Goal: Transaction & Acquisition: Purchase product/service

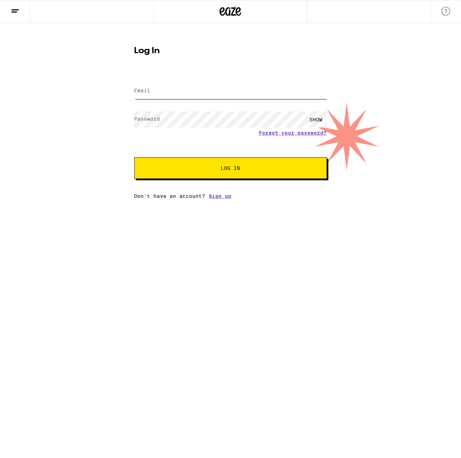
type input "[EMAIL_ADDRESS][DOMAIN_NAME]"
click at [221, 171] on span "Log In" at bounding box center [230, 168] width 19 height 5
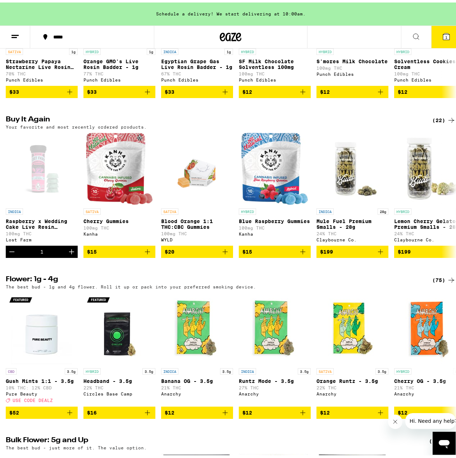
scroll to position [503, 0]
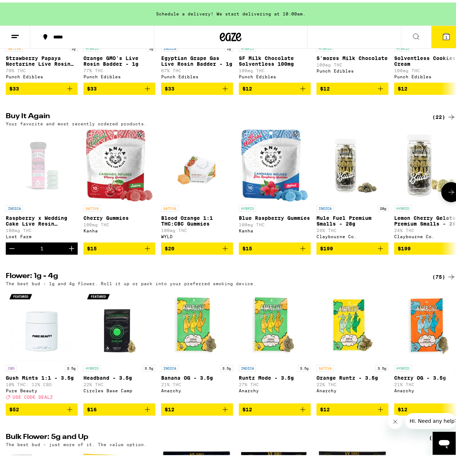
click at [148, 251] on icon "Add to bag" at bounding box center [147, 246] width 9 height 9
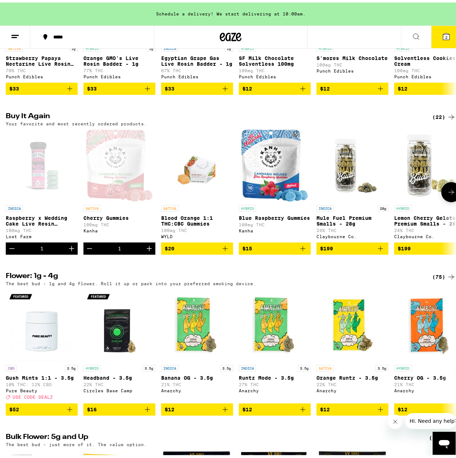
click at [148, 251] on icon "Increment" at bounding box center [149, 246] width 9 height 9
click at [303, 251] on icon "Add to bag" at bounding box center [302, 246] width 9 height 9
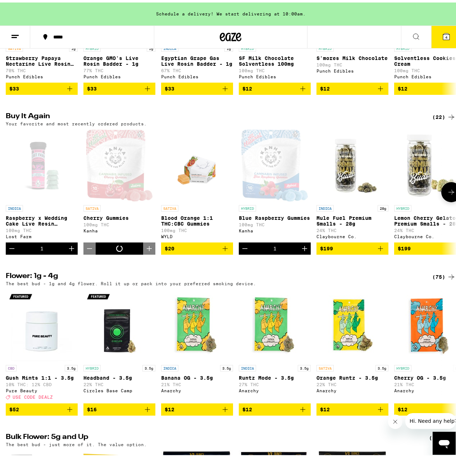
click at [303, 251] on icon "Increment" at bounding box center [304, 246] width 9 height 9
click at [70, 251] on icon "Increment" at bounding box center [71, 246] width 9 height 9
click at [14, 251] on icon "Decrement" at bounding box center [12, 246] width 9 height 9
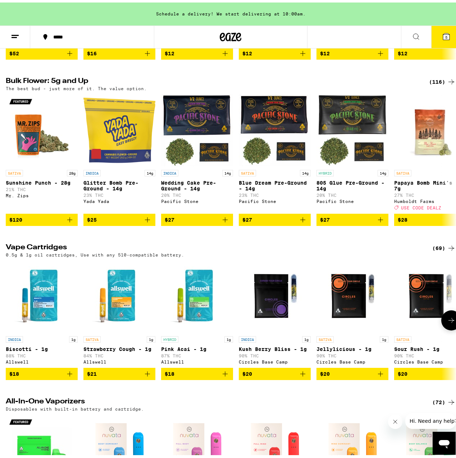
scroll to position [863, 0]
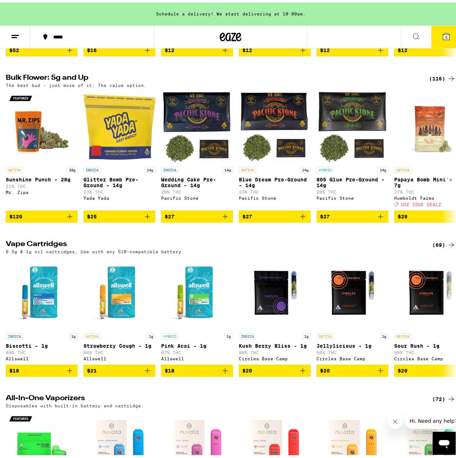
click at [447, 247] on icon at bounding box center [451, 242] width 9 height 9
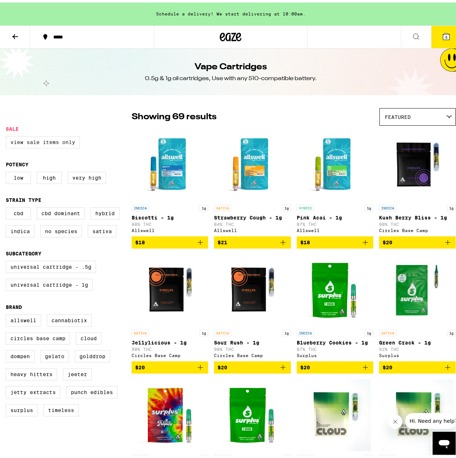
click at [57, 140] on label "View Sale Items Only" at bounding box center [43, 140] width 74 height 12
click at [8, 135] on input "View Sale Items Only" at bounding box center [7, 135] width 0 height 0
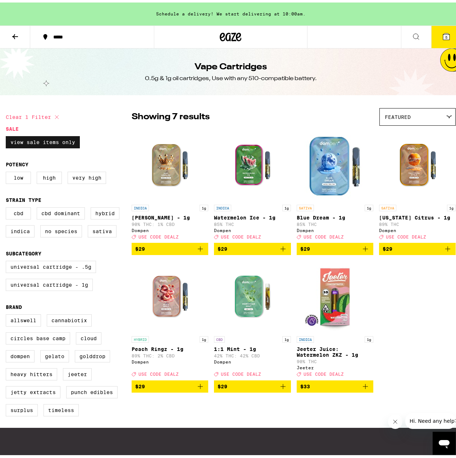
click at [58, 139] on label "View Sale Items Only" at bounding box center [43, 140] width 74 height 12
click at [8, 135] on input "View Sale Items Only" at bounding box center [7, 135] width 0 height 0
checkbox input "false"
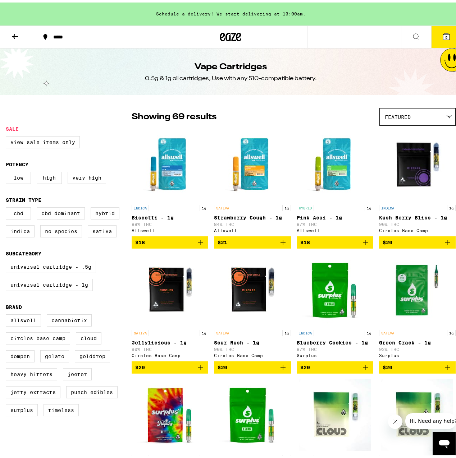
click at [12, 36] on icon at bounding box center [15, 34] width 9 height 9
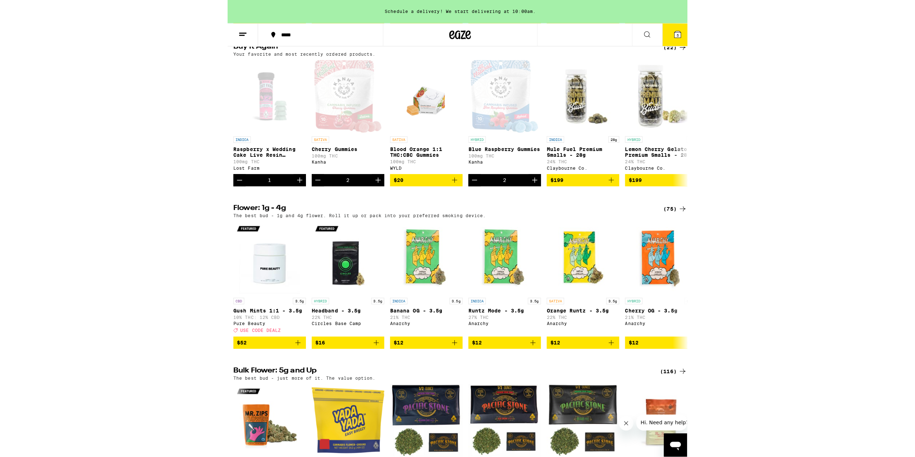
scroll to position [611, 0]
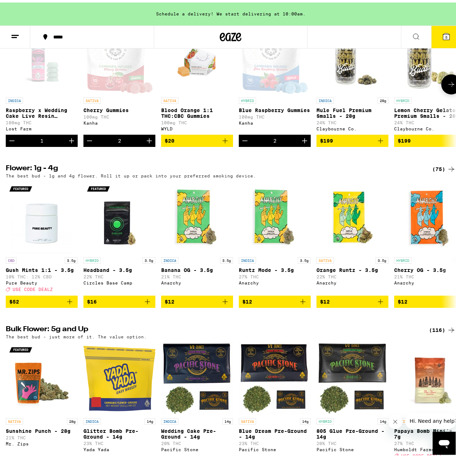
click at [404, 141] on span "$199" at bounding box center [404, 139] width 13 height 6
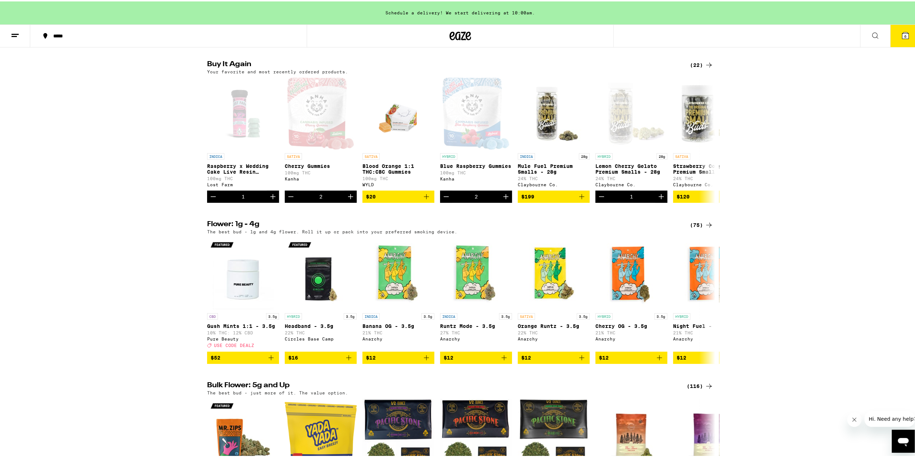
scroll to position [503, 0]
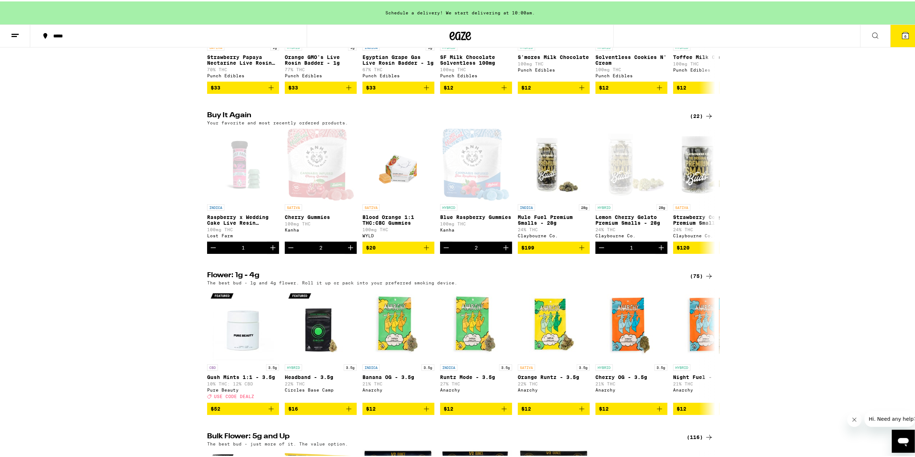
click at [461, 119] on icon at bounding box center [709, 114] width 9 height 9
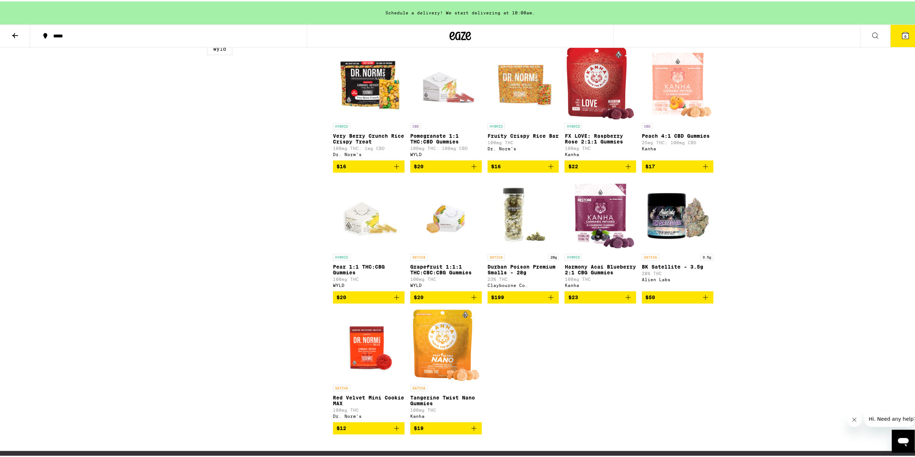
scroll to position [360, 0]
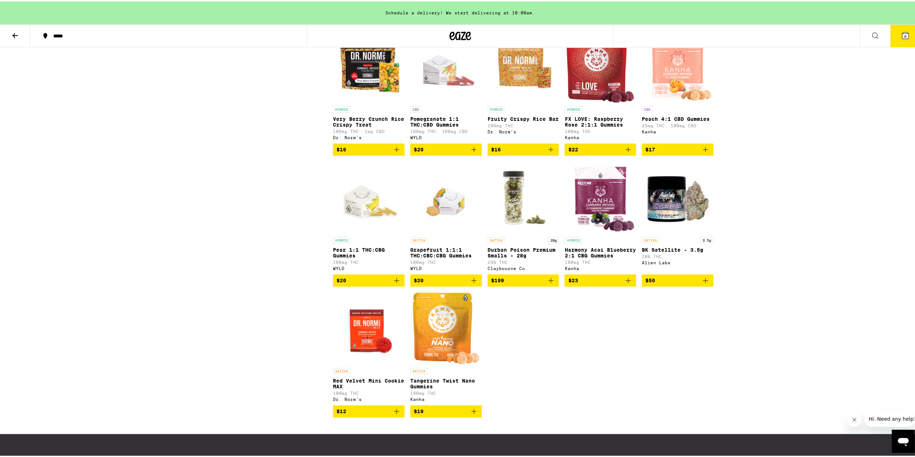
click at [461, 414] on icon "Add to bag" at bounding box center [474, 410] width 9 height 9
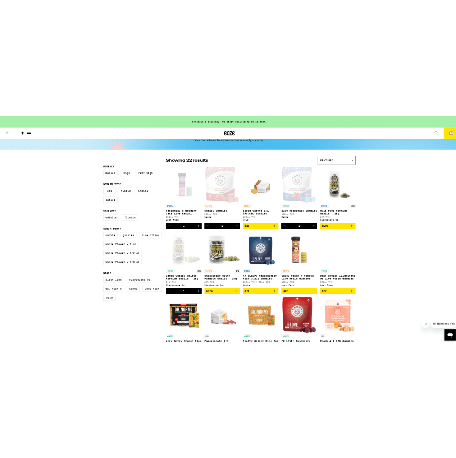
scroll to position [0, 0]
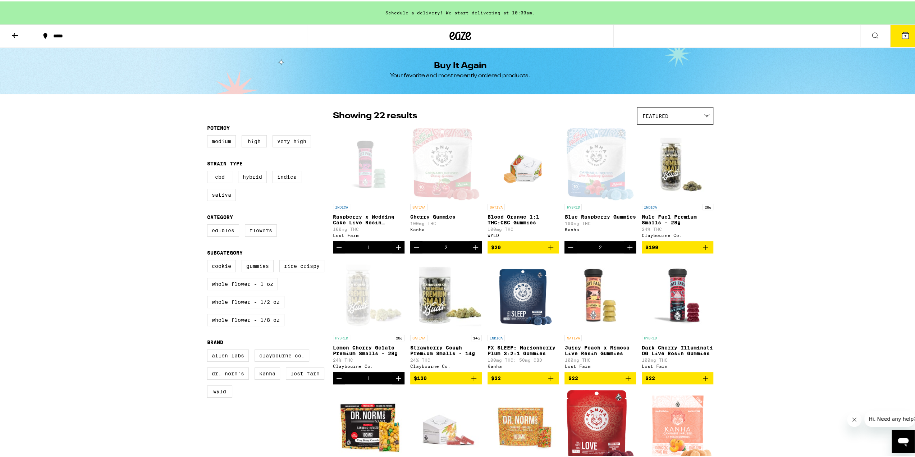
click at [461, 32] on icon at bounding box center [905, 34] width 9 height 9
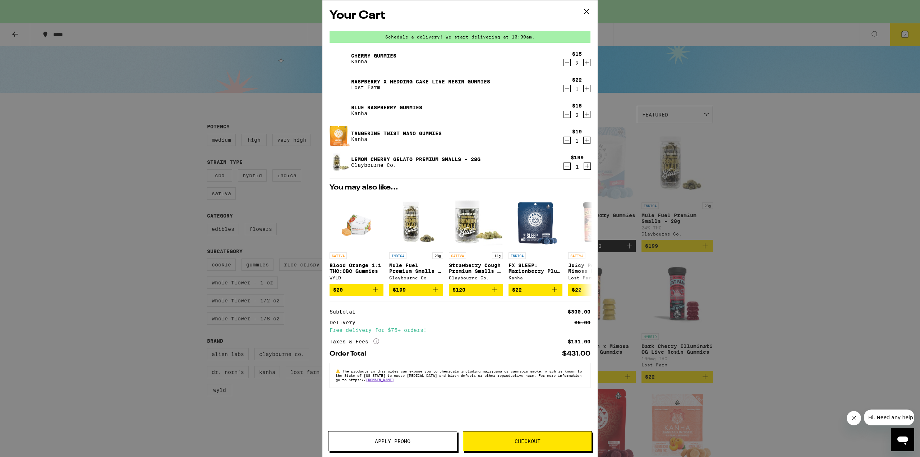
click at [395, 440] on span "Apply Promo" at bounding box center [393, 441] width 36 height 5
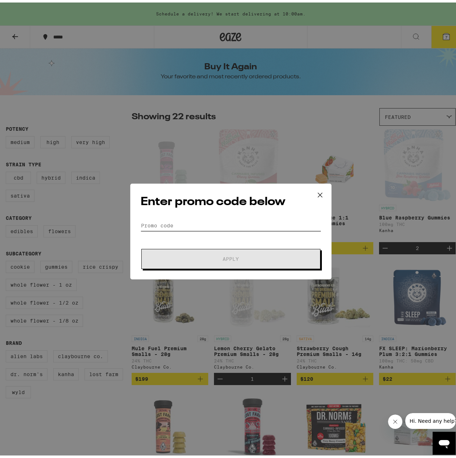
click at [175, 223] on input "Promo Code" at bounding box center [231, 223] width 180 height 11
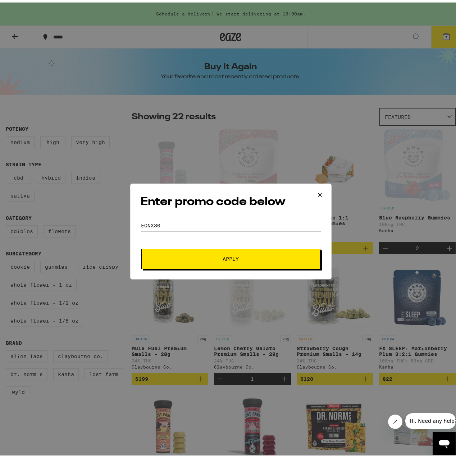
type input "EQNX30"
click at [234, 258] on span "Apply" at bounding box center [231, 256] width 16 height 5
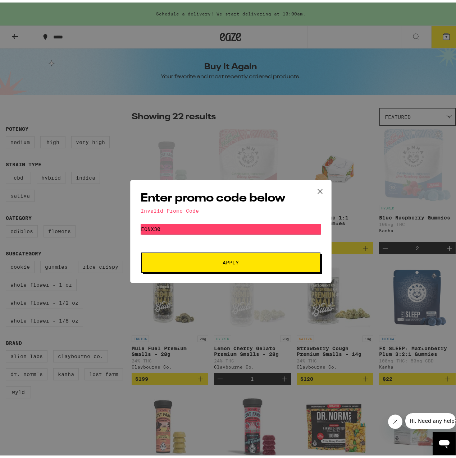
click at [319, 188] on icon at bounding box center [320, 189] width 11 height 11
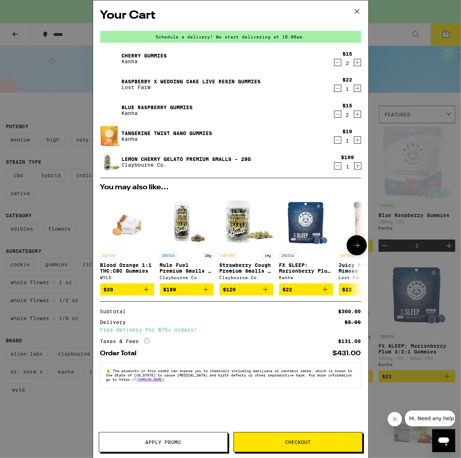
click at [359, 247] on icon at bounding box center [357, 245] width 9 height 9
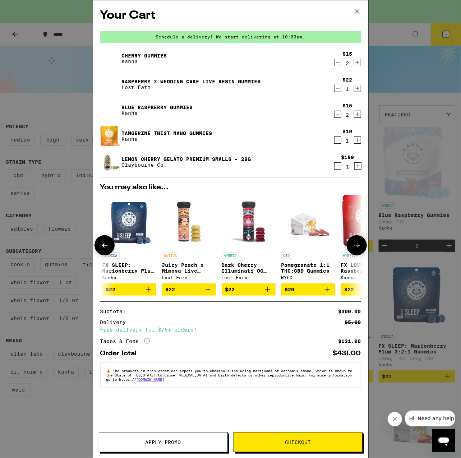
scroll to position [0, 183]
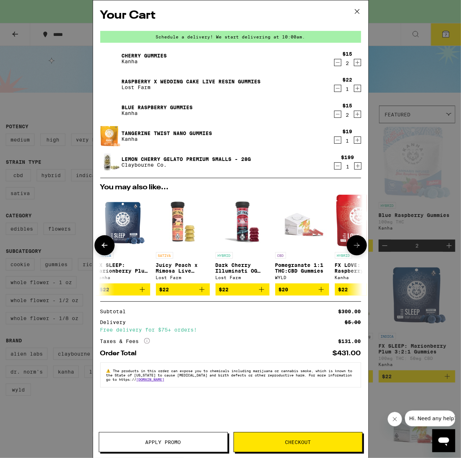
click at [358, 246] on icon at bounding box center [357, 245] width 9 height 9
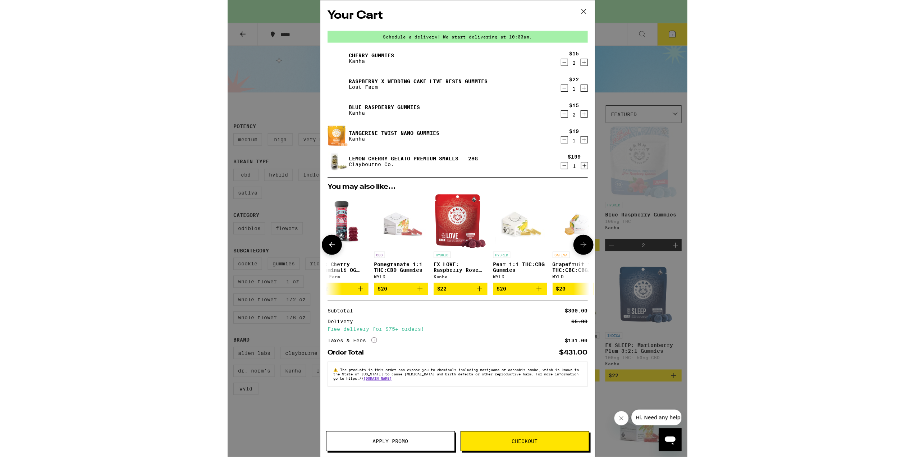
scroll to position [0, 335]
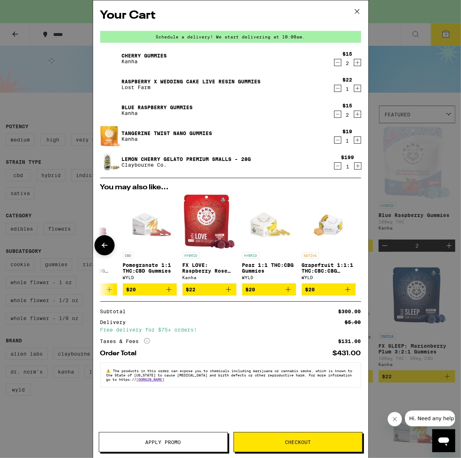
click at [358, 246] on div at bounding box center [357, 245] width 20 height 20
click at [357, 13] on icon at bounding box center [357, 11] width 11 height 11
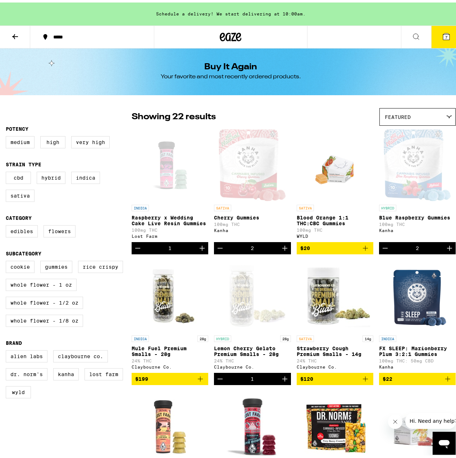
click at [60, 32] on div "*****" at bounding box center [96, 34] width 92 height 5
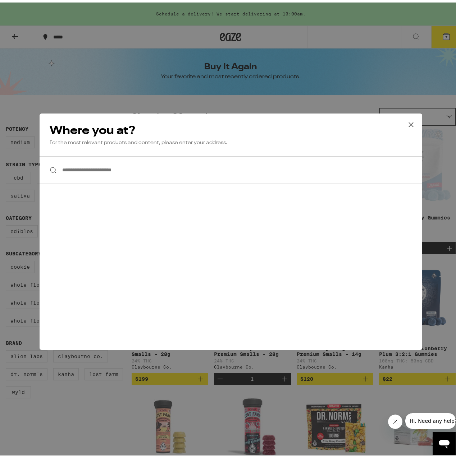
click at [63, 167] on input "**********" at bounding box center [231, 168] width 383 height 28
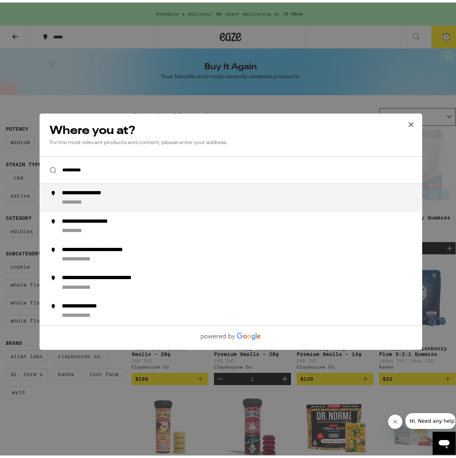
click at [74, 193] on div "**********" at bounding box center [94, 191] width 67 height 8
type input "**********"
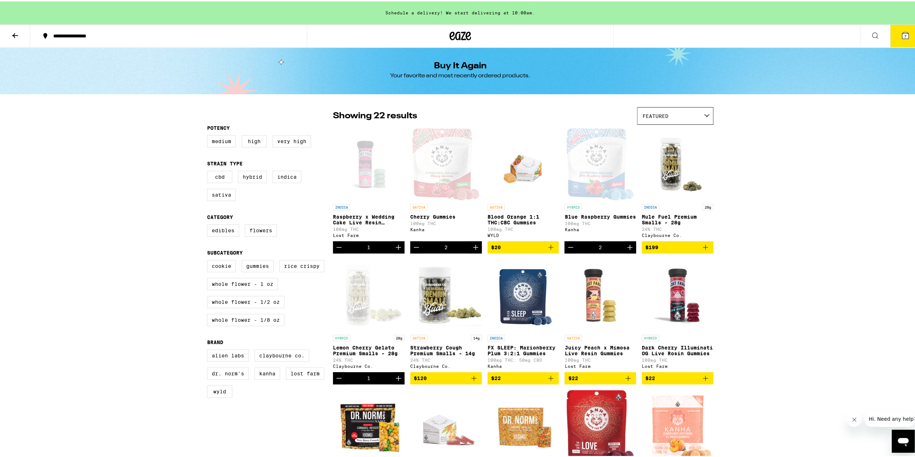
click at [461, 31] on icon at bounding box center [875, 34] width 9 height 9
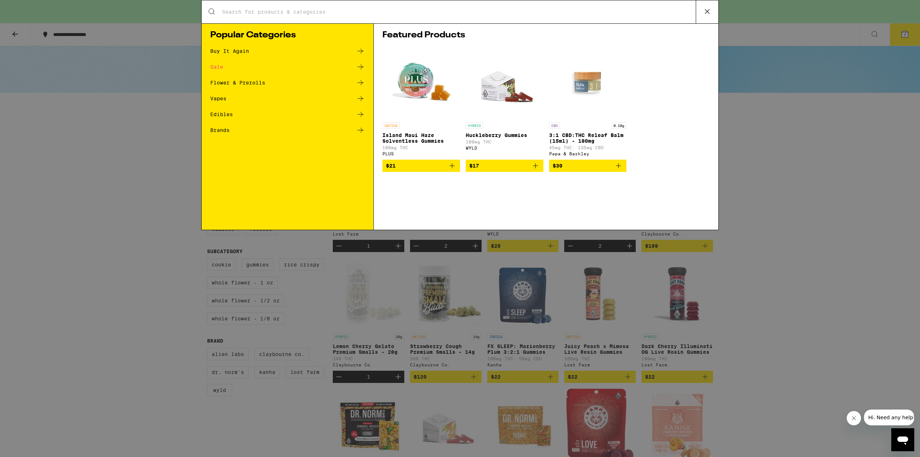
click at [461, 8] on icon at bounding box center [707, 11] width 11 height 11
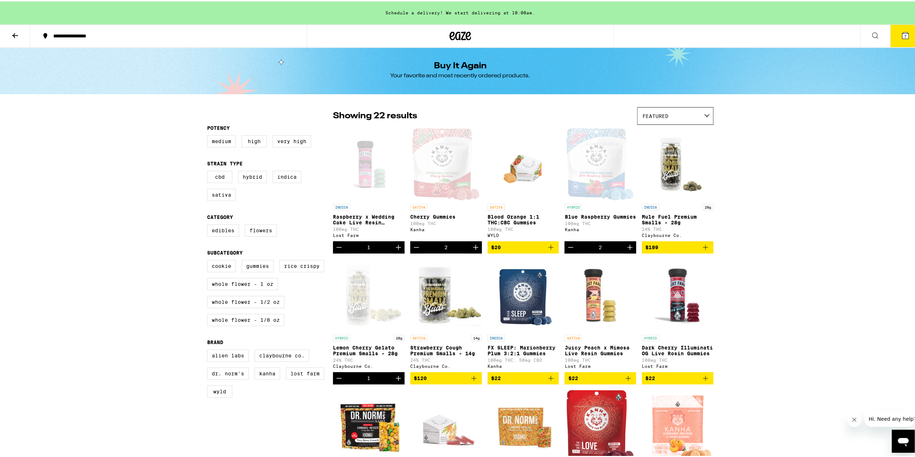
click at [461, 31] on button at bounding box center [875, 34] width 30 height 23
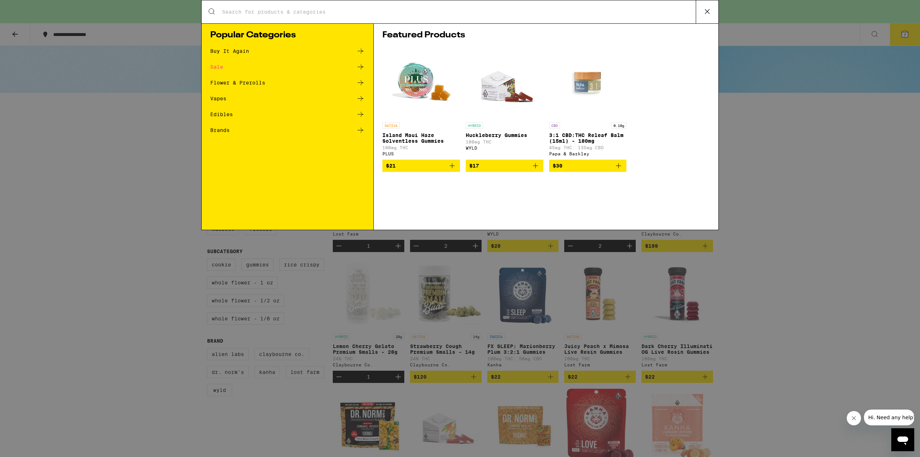
click at [218, 68] on div "Sale" at bounding box center [216, 66] width 13 height 5
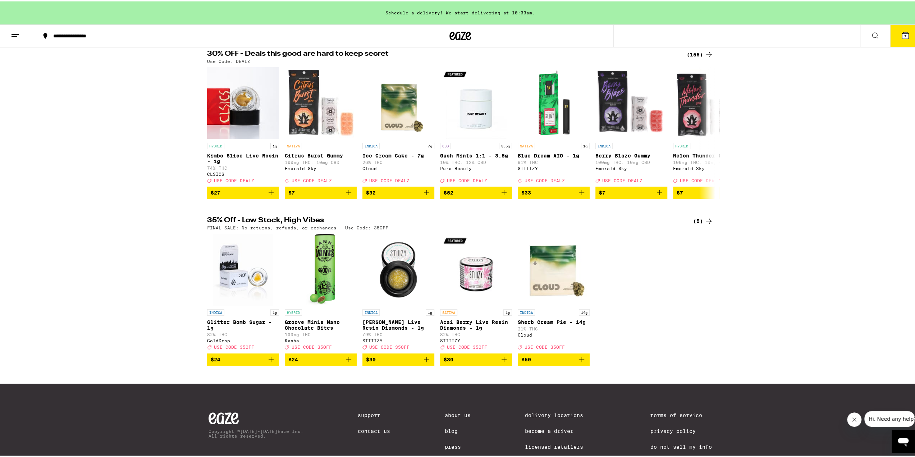
scroll to position [57, 0]
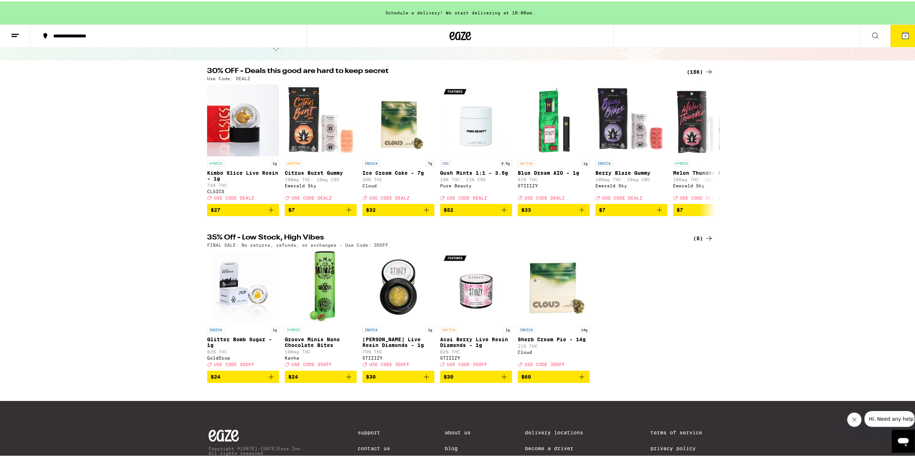
click at [461, 70] on icon at bounding box center [709, 70] width 6 height 5
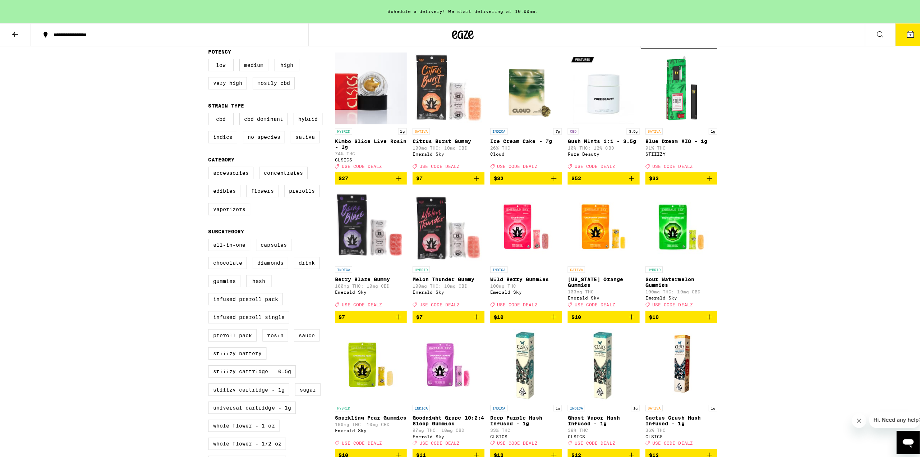
scroll to position [35, 0]
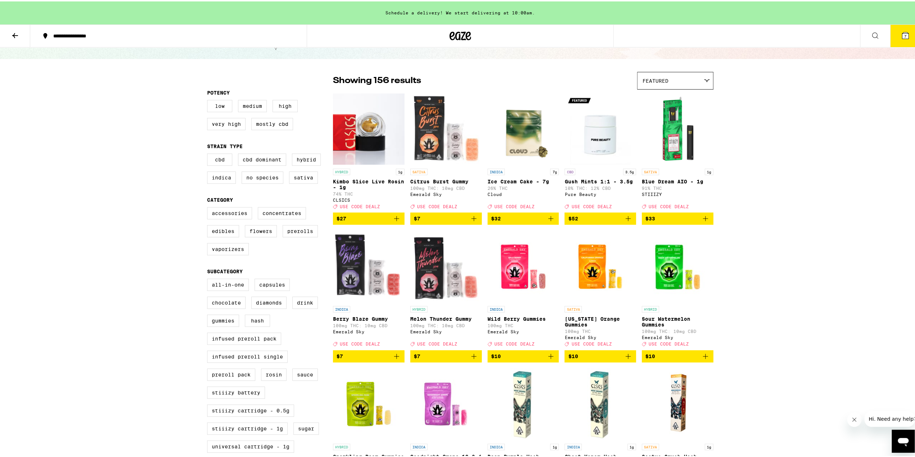
click at [461, 33] on span "7" at bounding box center [905, 35] width 2 height 4
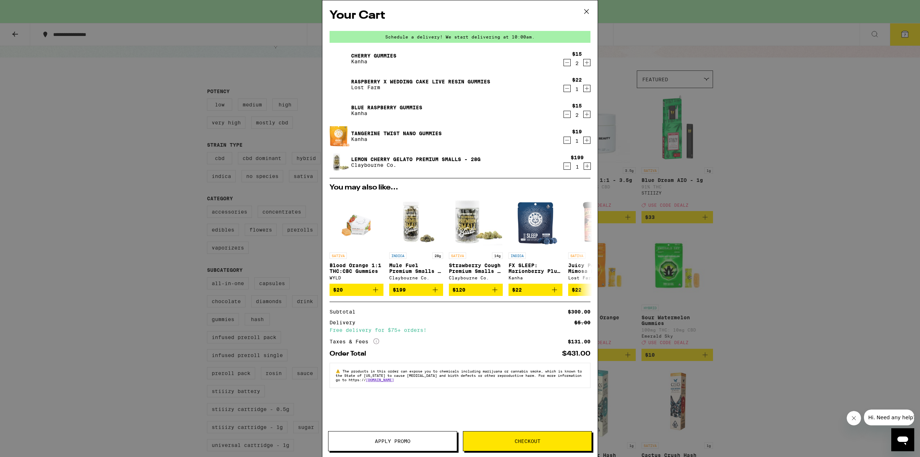
click at [400, 441] on span "Apply Promo" at bounding box center [393, 441] width 36 height 5
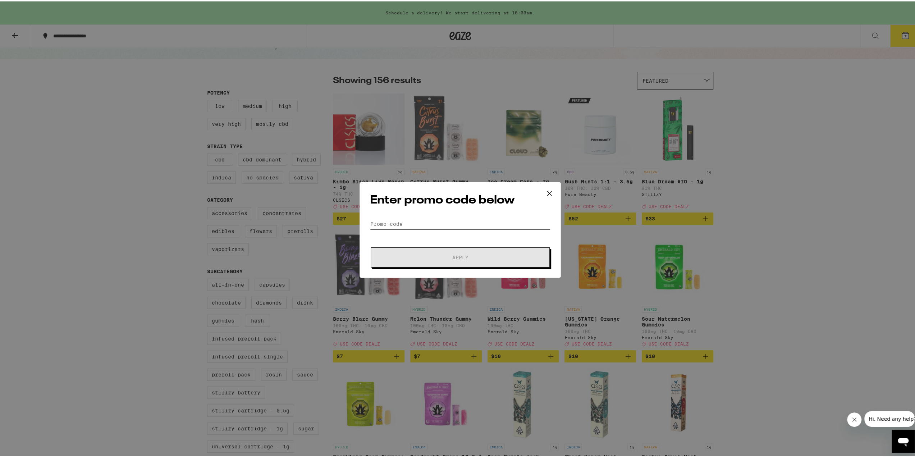
click at [370, 223] on input "Promo Code" at bounding box center [460, 222] width 180 height 11
paste input "EQNX30"
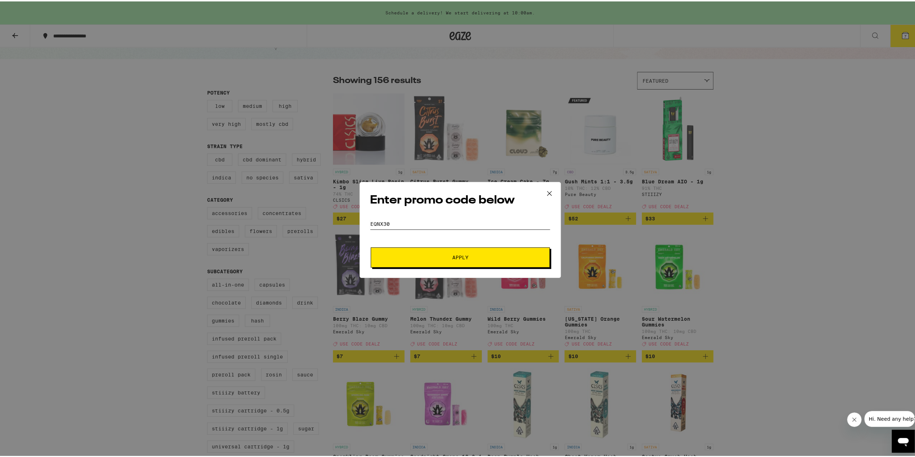
type input "EQNX30"
click at [439, 256] on span "Apply" at bounding box center [459, 255] width 129 height 5
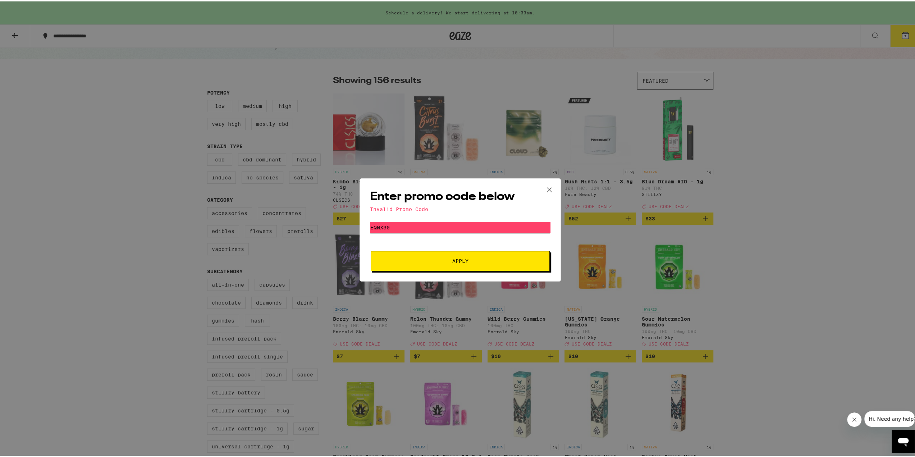
drag, startPoint x: 394, startPoint y: 227, endPoint x: 338, endPoint y: 219, distance: 56.3
click at [338, 219] on div "Enter promo code below Invalid Promo Code Promo Code EQNX30 Apply" at bounding box center [460, 228] width 920 height 457
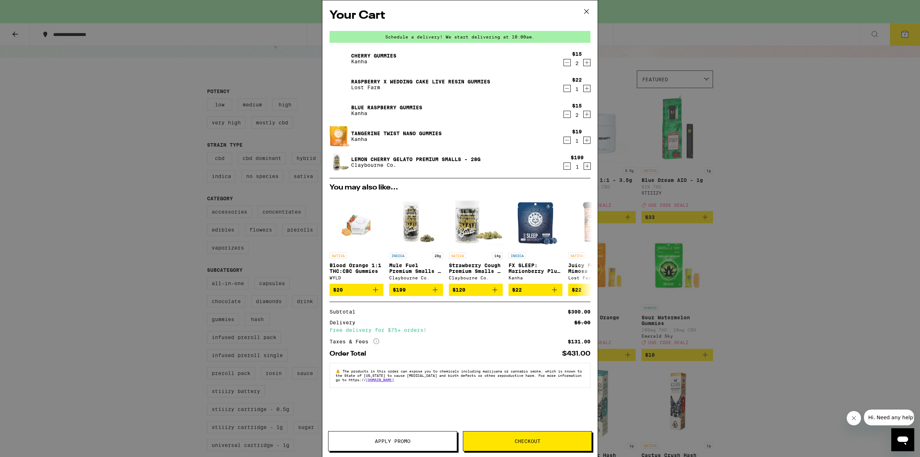
click at [380, 439] on span "Apply Promo" at bounding box center [393, 441] width 36 height 5
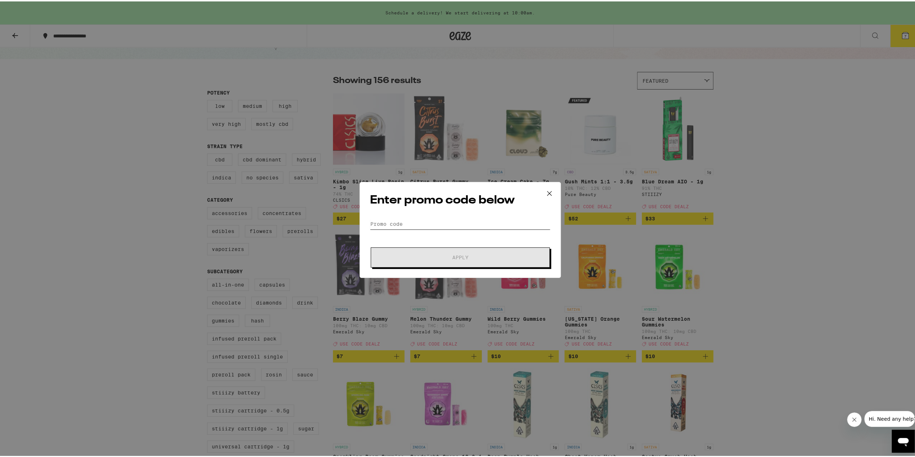
click at [399, 224] on input "Promo Code" at bounding box center [460, 222] width 180 height 11
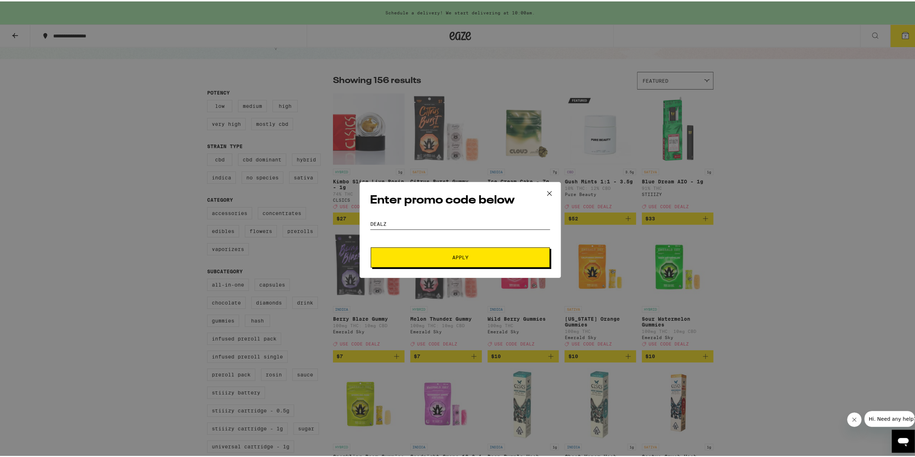
type input "dealz"
click at [418, 251] on button "Apply" at bounding box center [460, 256] width 179 height 20
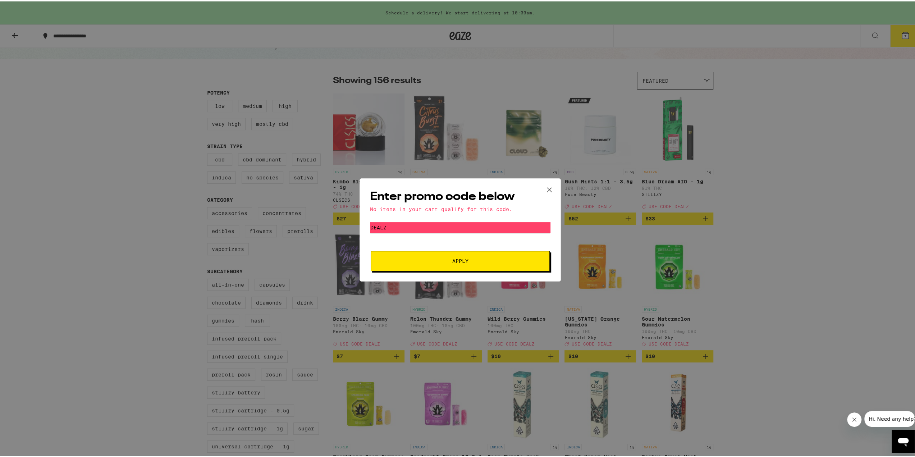
click at [461, 184] on icon at bounding box center [549, 188] width 11 height 11
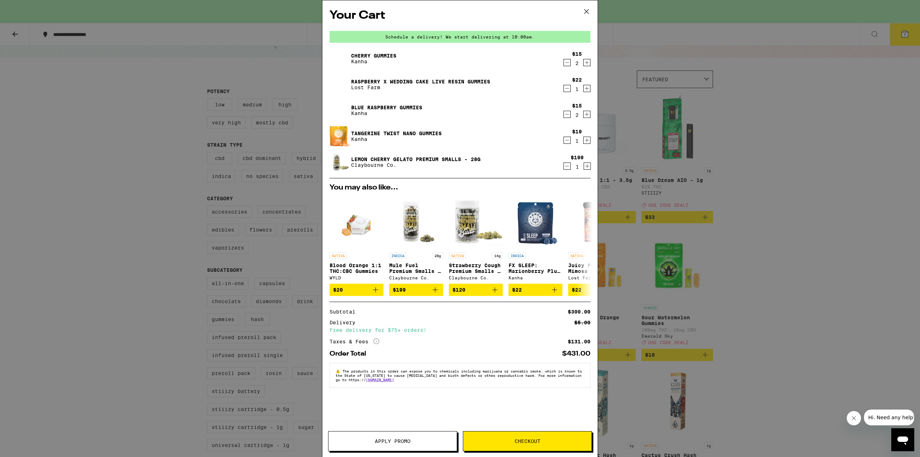
click at [392, 453] on div "Apply Promo Checkout" at bounding box center [459, 444] width 275 height 26
click at [395, 441] on span "Apply Promo" at bounding box center [393, 441] width 36 height 5
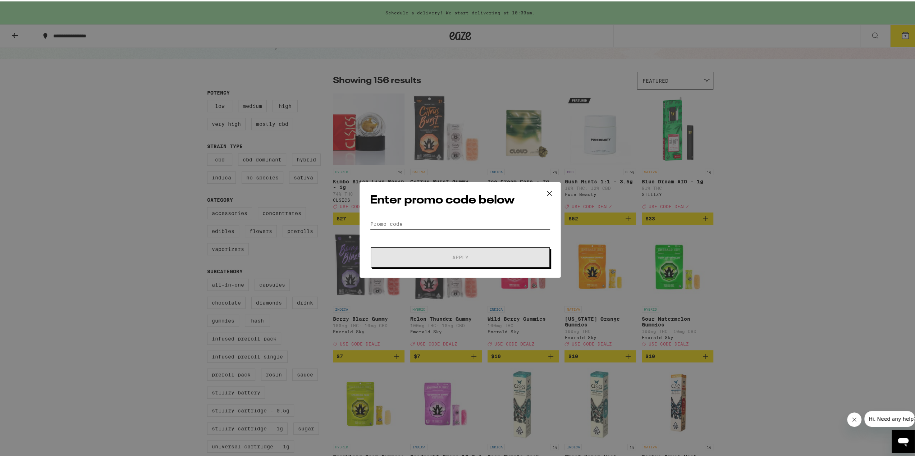
click at [413, 219] on input "Promo Code" at bounding box center [460, 222] width 180 height 11
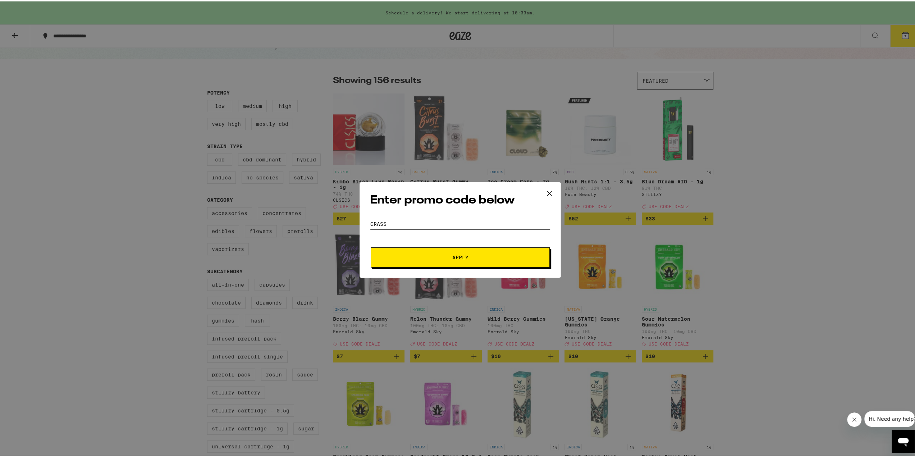
type input "GRASS"
click at [422, 252] on button "Apply" at bounding box center [460, 256] width 179 height 20
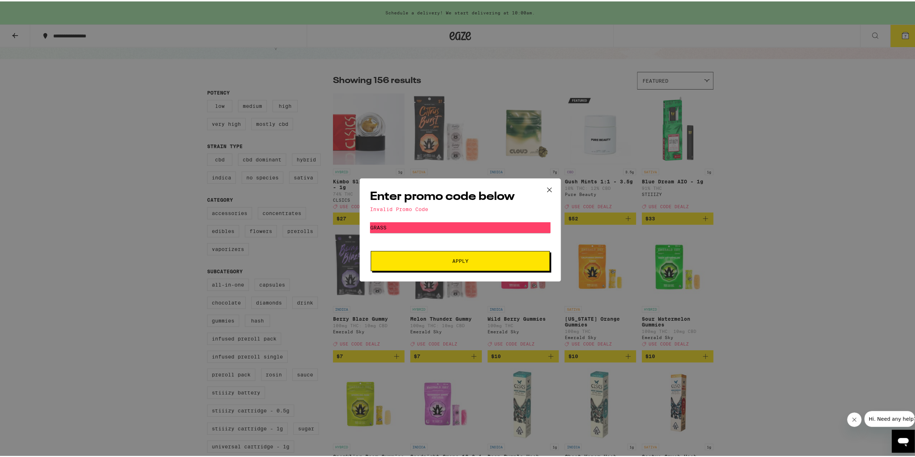
click at [461, 189] on icon at bounding box center [549, 188] width 11 height 11
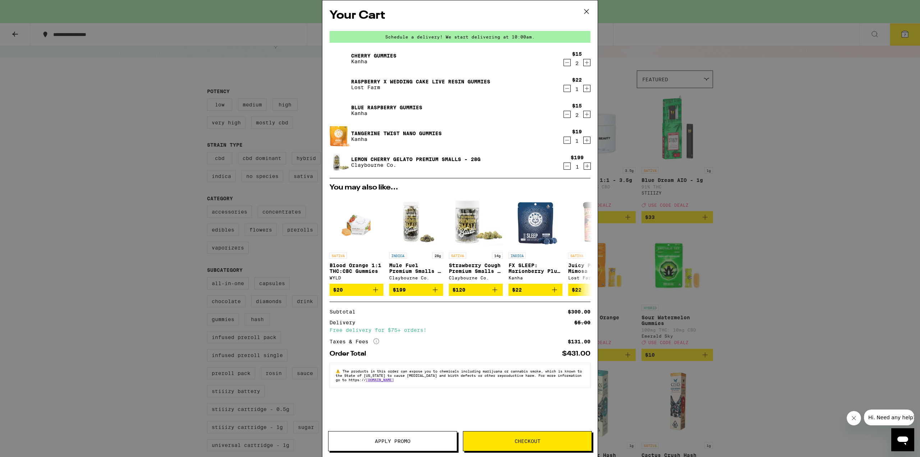
click at [461, 438] on button "Checkout" at bounding box center [527, 441] width 129 height 20
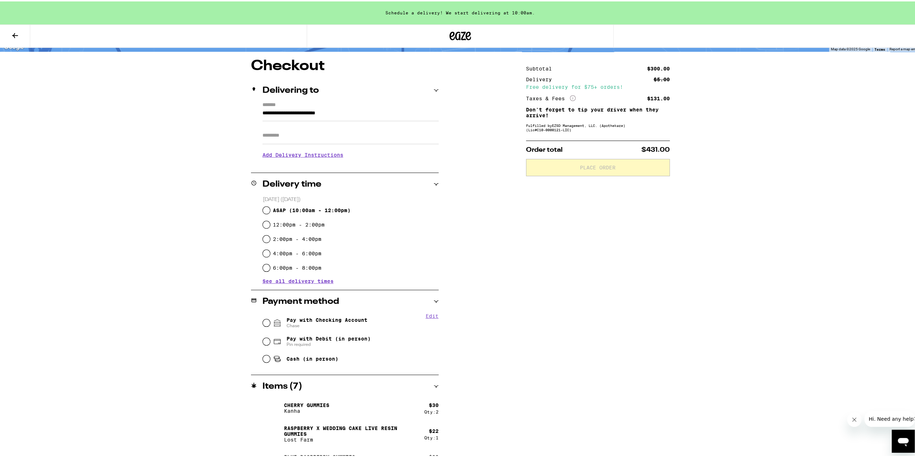
scroll to position [49, 0]
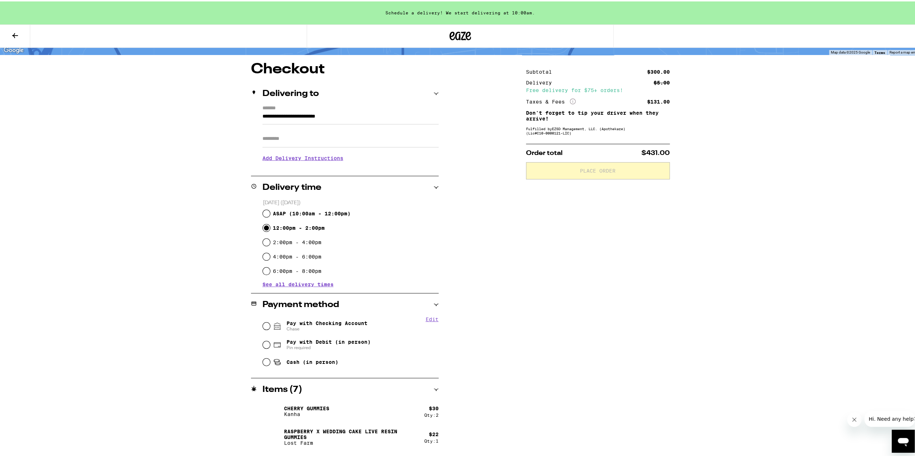
click at [263, 225] on input "12:00pm - 2:00pm" at bounding box center [266, 226] width 7 height 7
radio input "true"
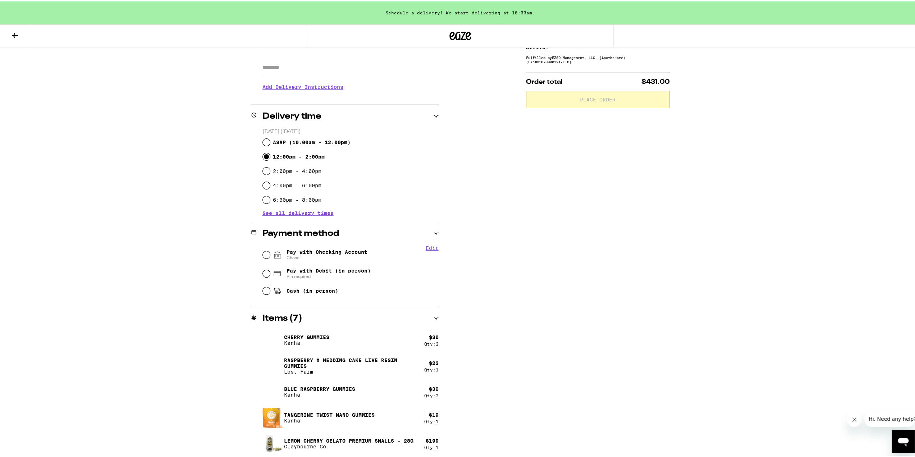
scroll to position [121, 0]
click at [263, 252] on input "Pay with Checking Account Chase" at bounding box center [266, 252] width 7 height 7
radio input "true"
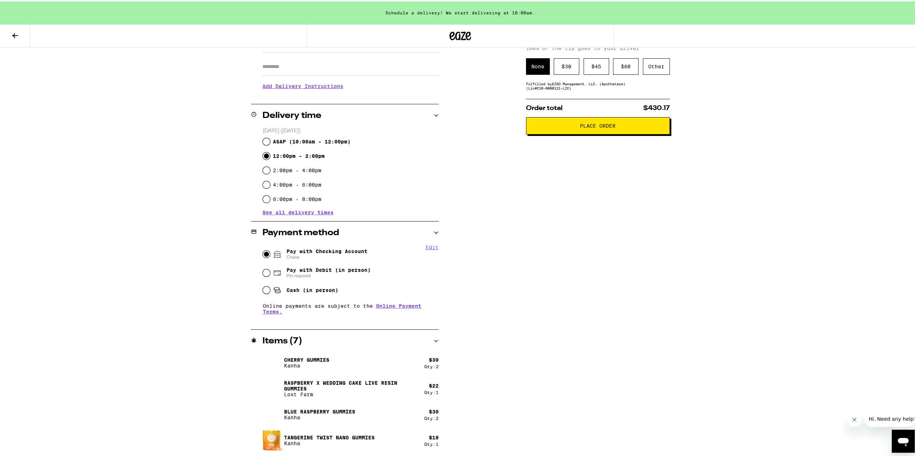
scroll to position [49, 0]
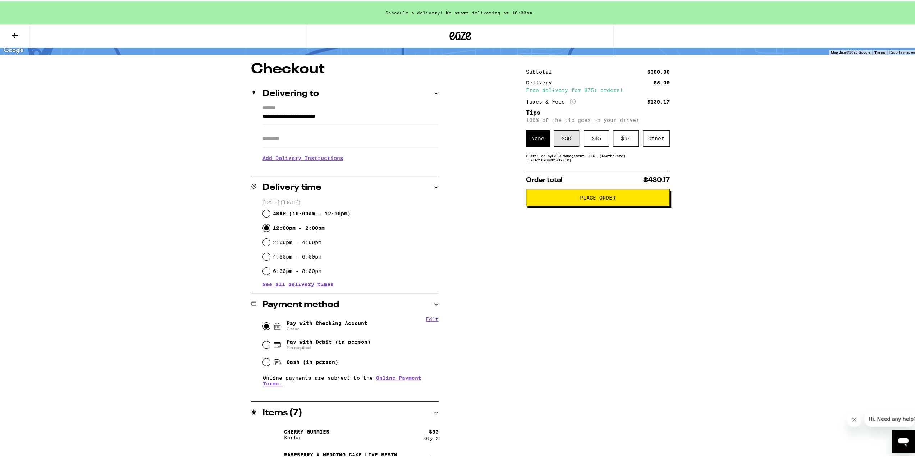
click at [461, 135] on div "$ 30" at bounding box center [567, 137] width 26 height 17
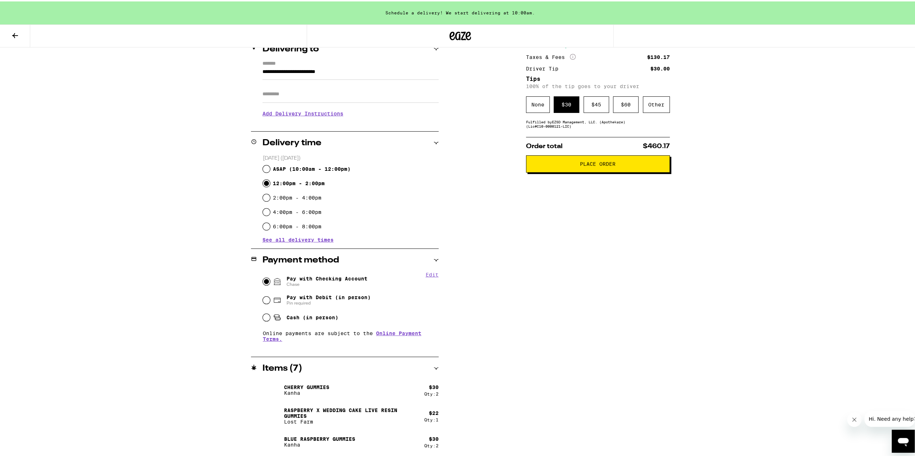
scroll to position [73, 0]
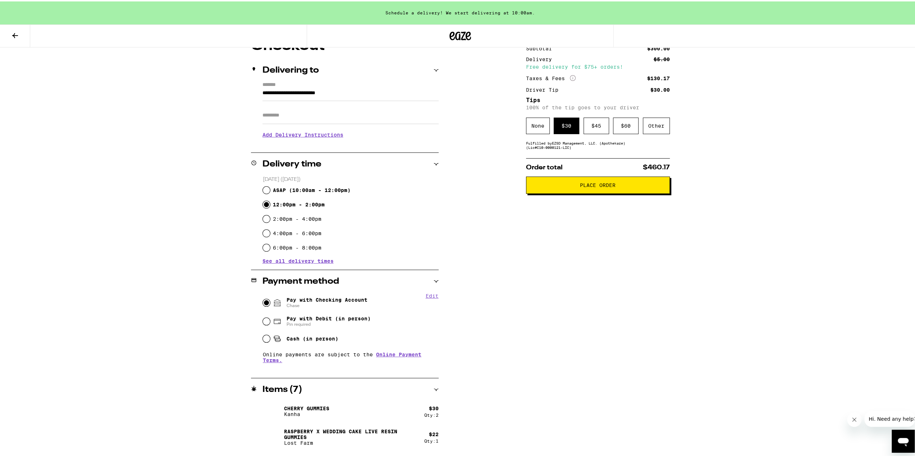
click at [461, 416] on span "Hi. Need any help?" at bounding box center [892, 419] width 47 height 6
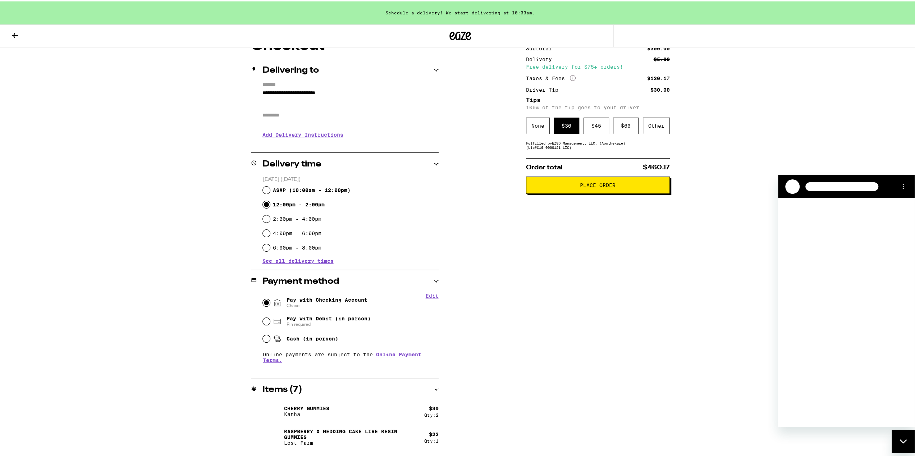
scroll to position [0, 0]
type textarea "x"
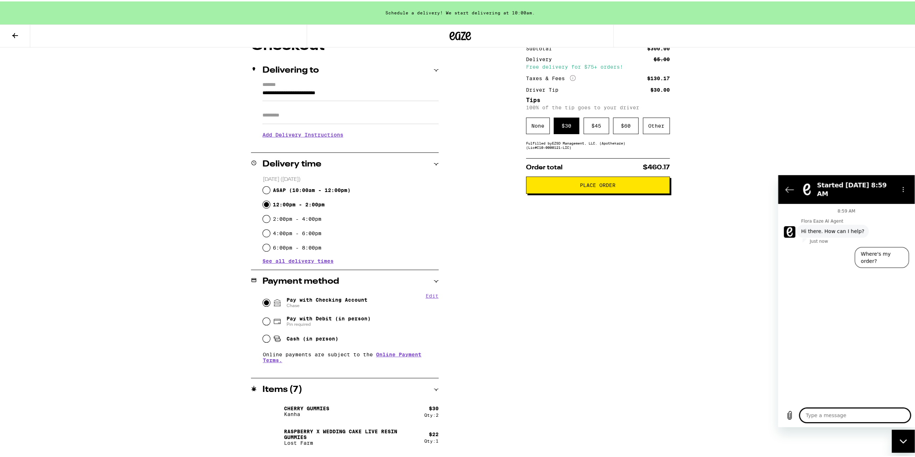
type textarea "I"
type textarea "x"
type textarea "I"
type textarea "x"
type textarea "I h"
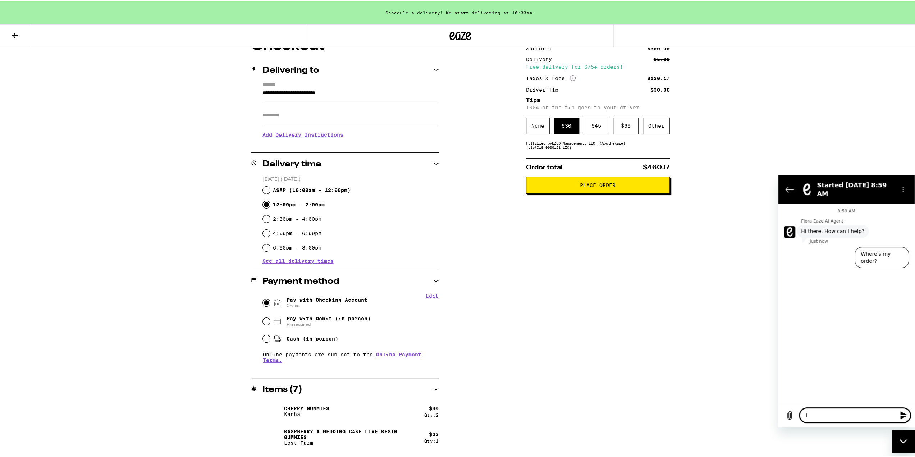
type textarea "x"
type textarea "I ha"
type textarea "x"
type textarea "I hav"
type textarea "x"
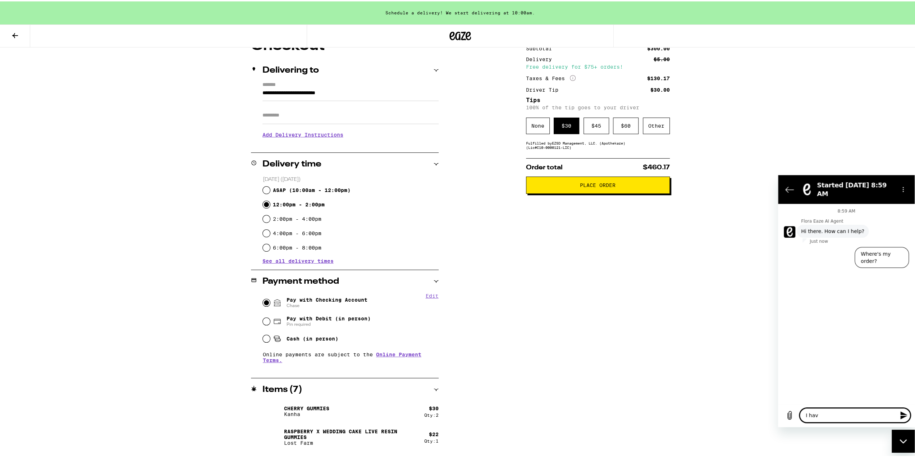
type textarea "I have"
type textarea "x"
type textarea "I have"
type textarea "x"
type textarea "I have a"
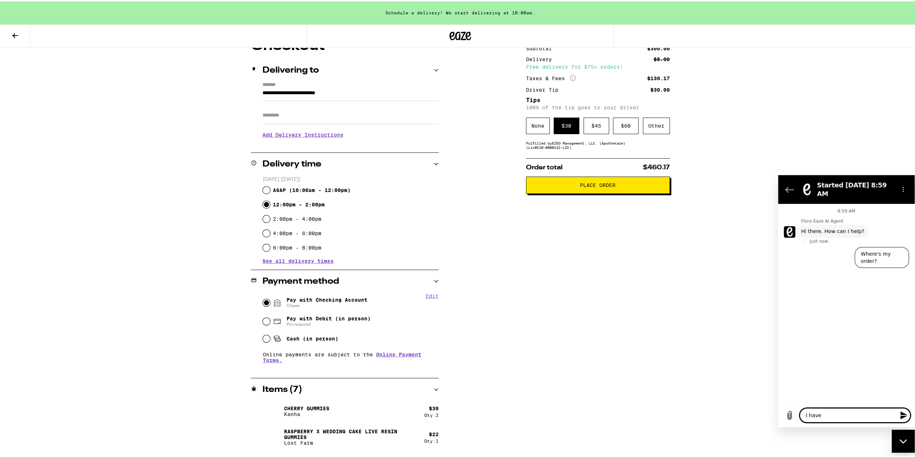
type textarea "x"
type textarea "I have a"
type textarea "x"
type textarea "I have a c"
type textarea "x"
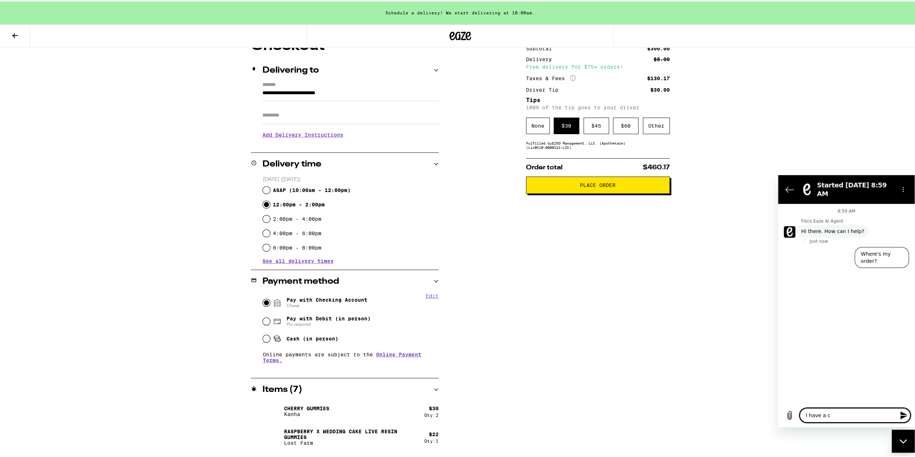
type textarea "I have a cr"
type textarea "x"
type textarea "I have a cre"
type textarea "x"
type textarea "I have a cred"
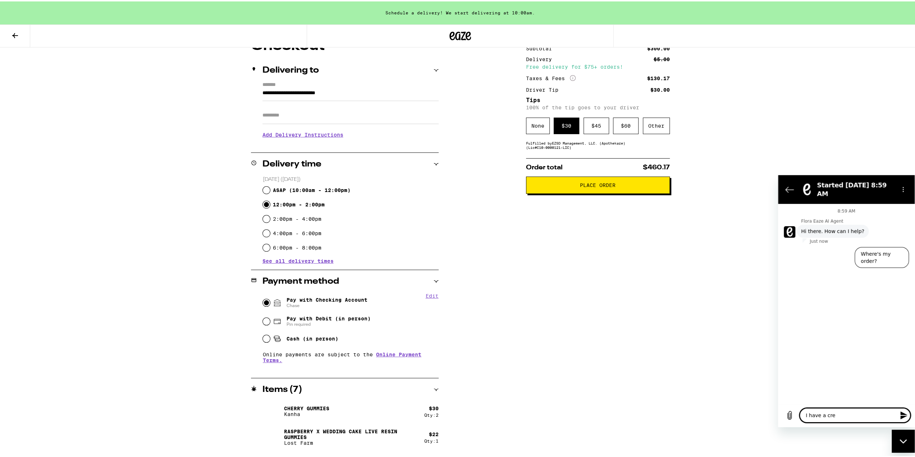
type textarea "x"
type textarea "I have a credi"
type textarea "x"
type textarea "I have a credit"
type textarea "x"
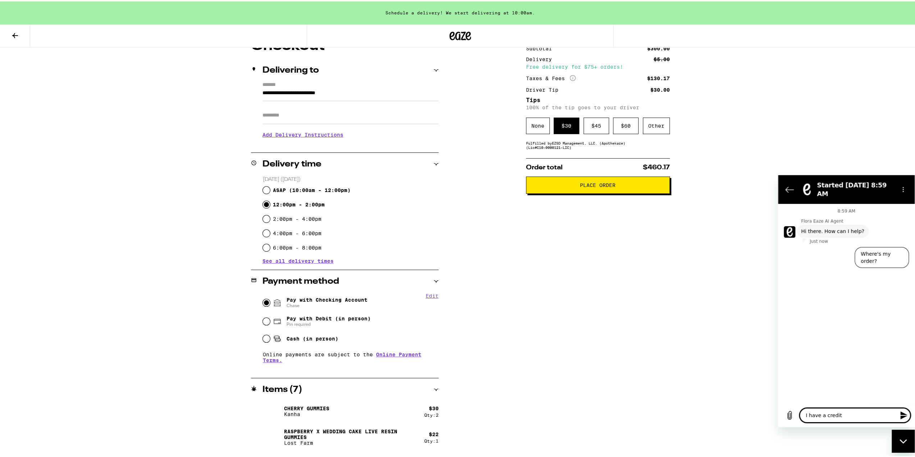
type textarea "I have a credit"
type textarea "x"
type textarea "I have a credit -"
type textarea "x"
type textarea "I have a credit -"
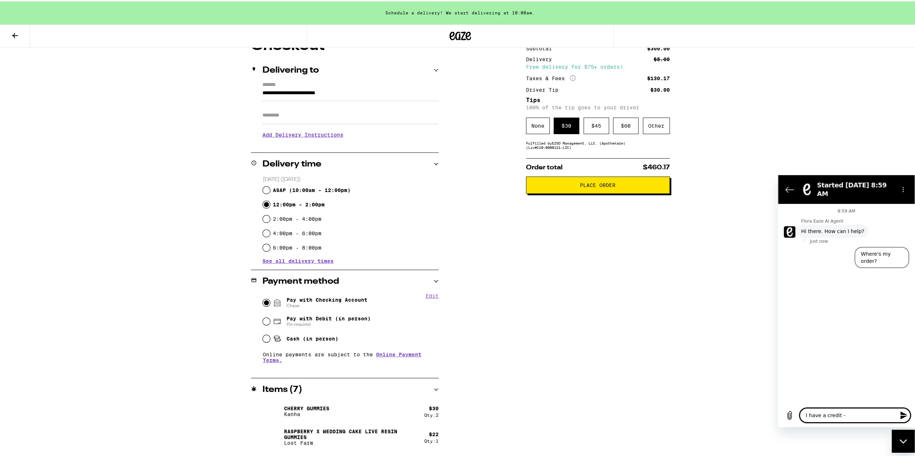
type textarea "x"
type textarea "I have a credit - h"
type textarea "x"
type textarea "I have a credit - ho"
type textarea "x"
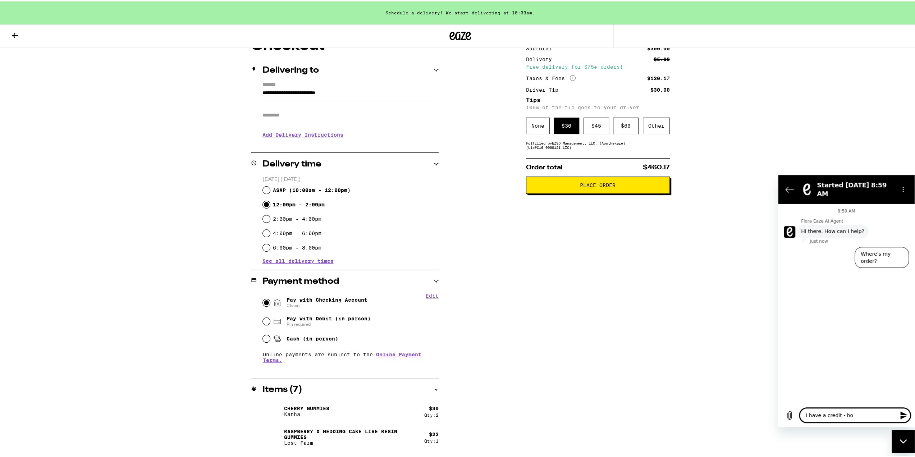
type textarea "I have a credit - how"
type textarea "x"
type textarea "I have a credit - how"
type textarea "x"
type textarea "I have a credit - how c"
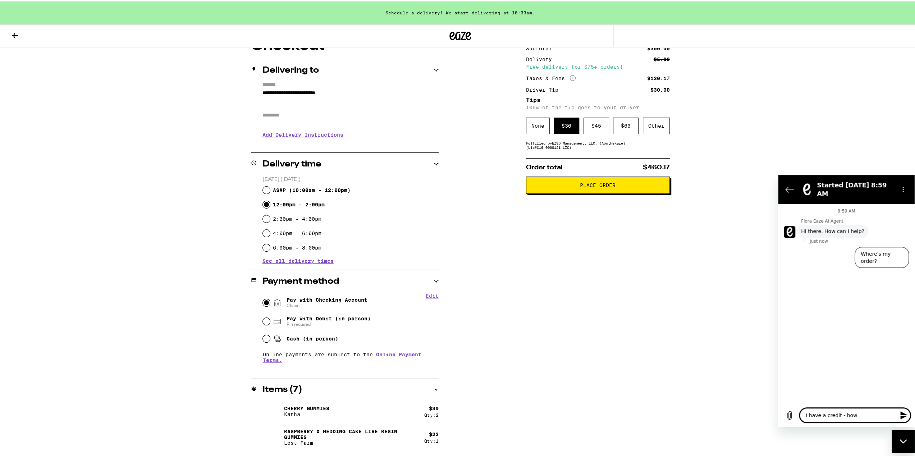
type textarea "x"
type textarea "I have a credit - how ca"
type textarea "x"
type textarea "I have a credit - how can"
type textarea "x"
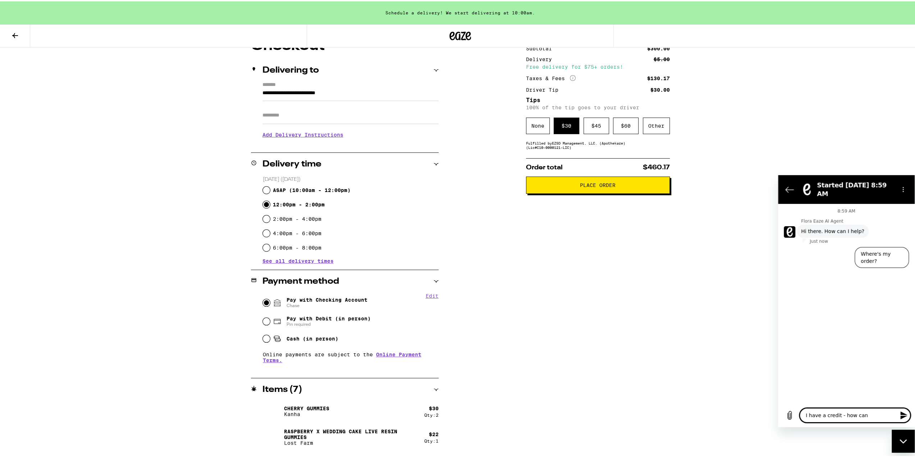
type textarea "I have a credit - how can"
type textarea "x"
type textarea "I have a credit - how can I"
type textarea "x"
type textarea "I have a credit - how can I"
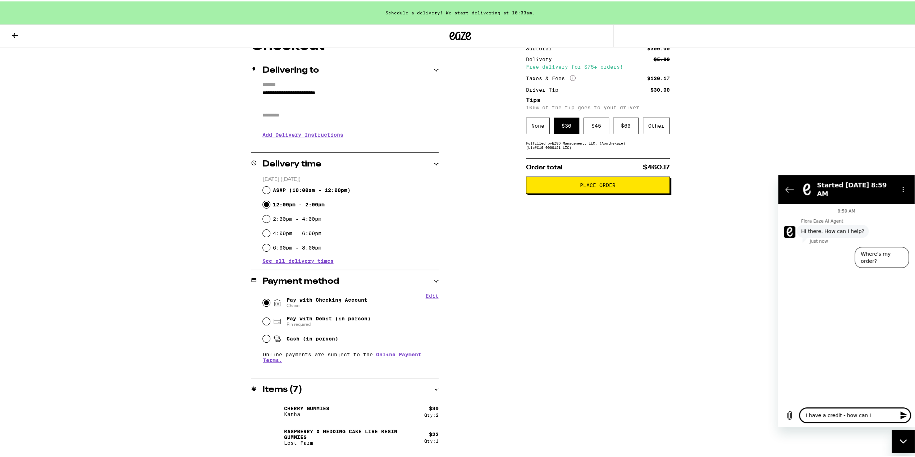
type textarea "x"
type textarea "I have a credit - how can I u"
type textarea "x"
type textarea "I have a credit - how can I us"
type textarea "x"
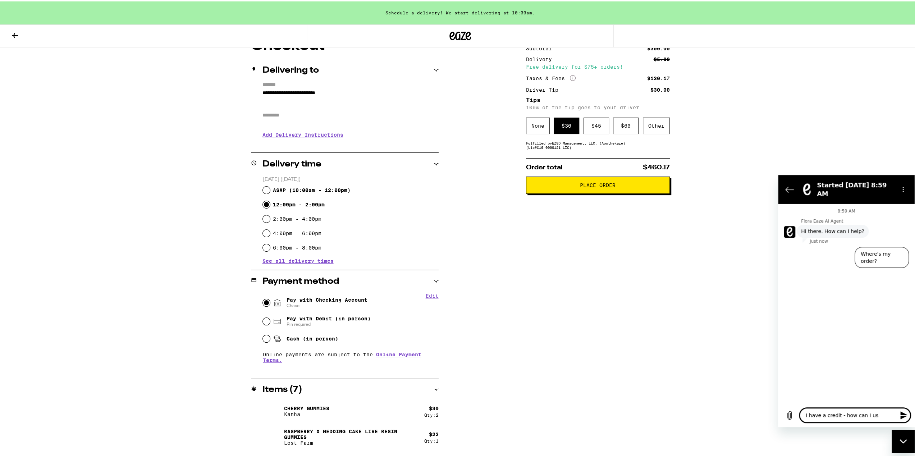
type textarea "I have a credit - how can I use"
type textarea "x"
type textarea "I have a credit - how can I use"
type textarea "x"
type textarea "I have a credit - how can I use i"
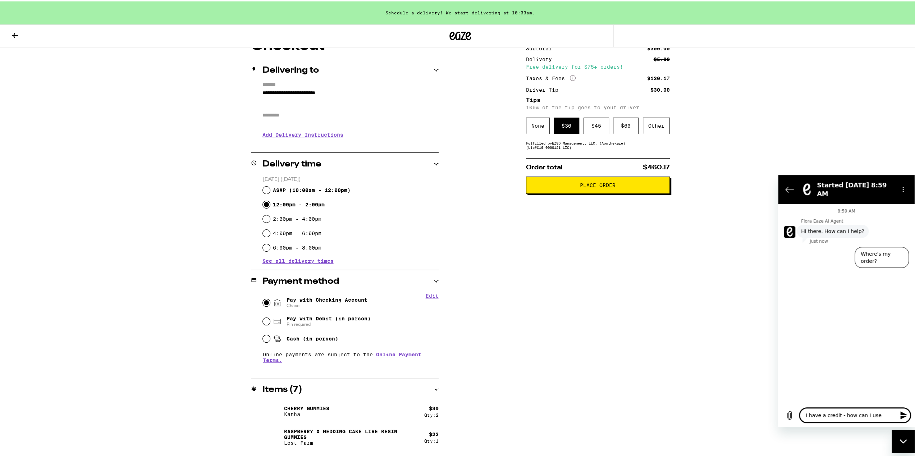
type textarea "x"
type textarea "I have a credit - how can I use it"
type textarea "x"
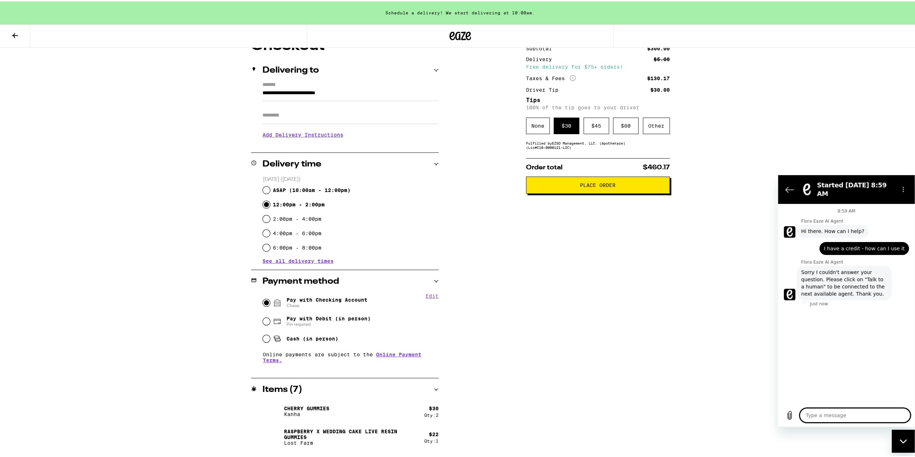
type textarea "t"
type textarea "x"
type textarea "ta"
type textarea "x"
type textarea "tal"
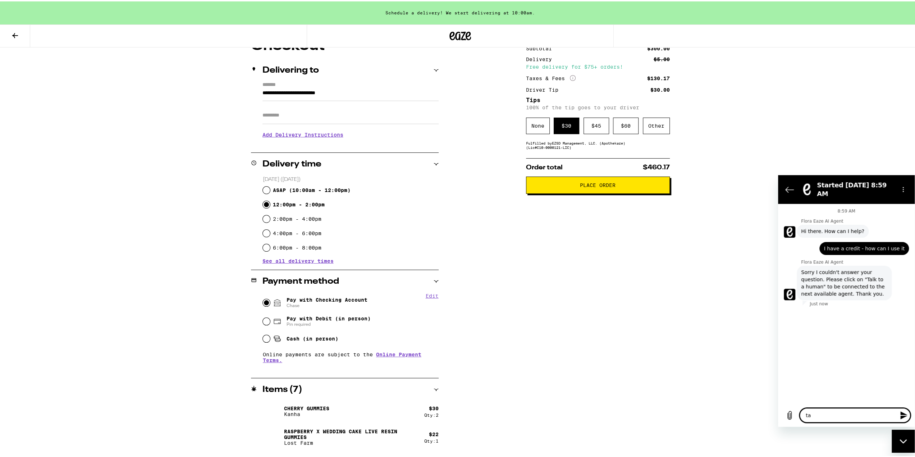
type textarea "x"
type textarea "talk"
type textarea "x"
type textarea "talk"
type textarea "x"
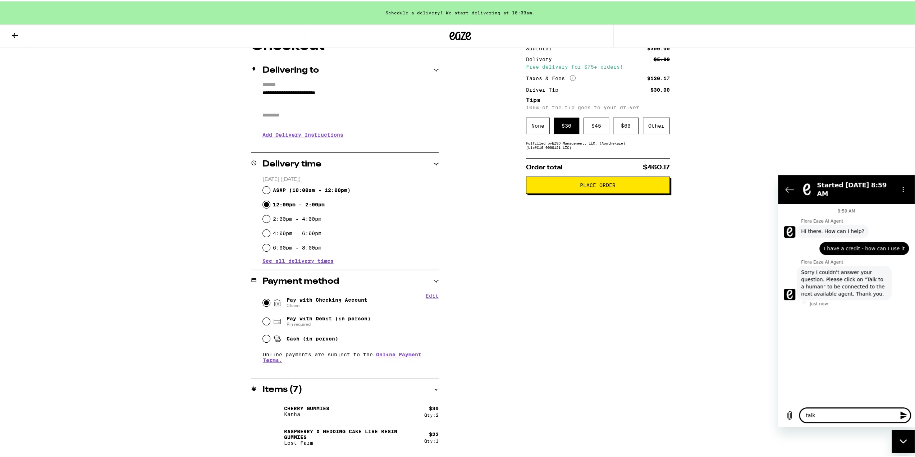
type textarea "talk t"
type textarea "x"
type textarea "talk to"
type textarea "x"
type textarea "talk to"
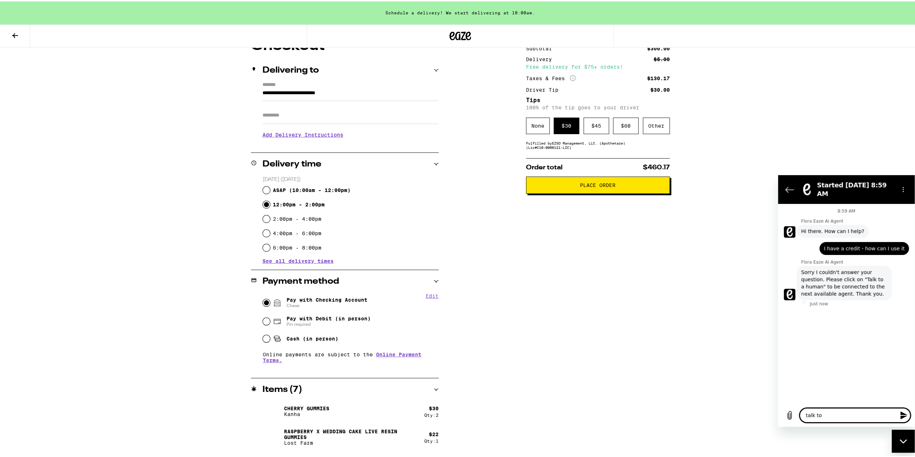
type textarea "x"
type textarea "talk to a"
type textarea "x"
type textarea "talk to a"
type textarea "x"
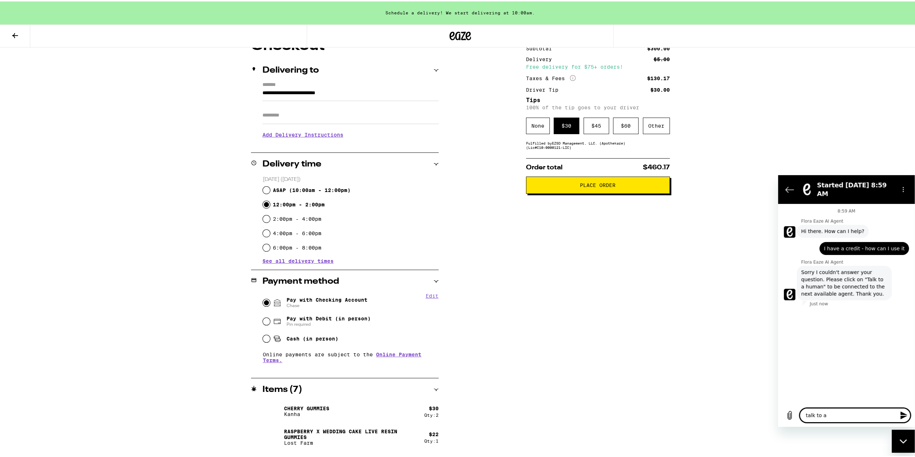
type textarea "talk to a h"
type textarea "x"
type textarea "talk to a hu"
type textarea "x"
type textarea "talk to a hum"
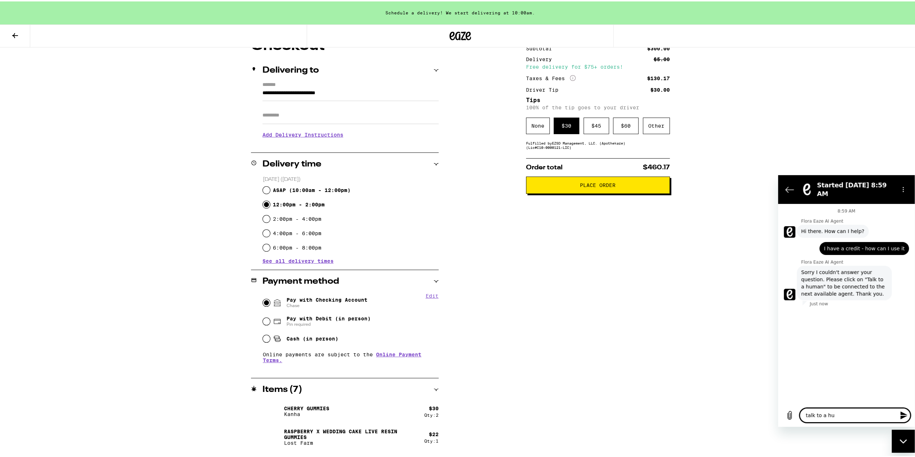
type textarea "x"
type textarea "talk to a huma"
type textarea "x"
type textarea "talk to a human"
type textarea "x"
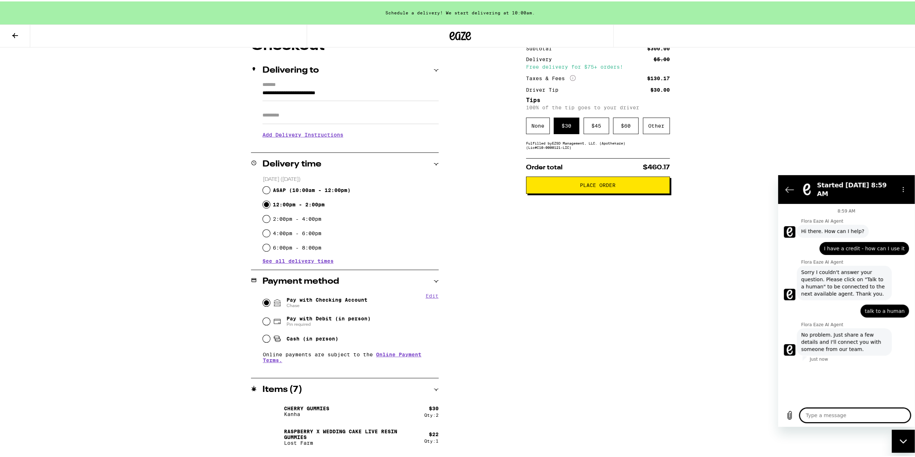
type textarea "x"
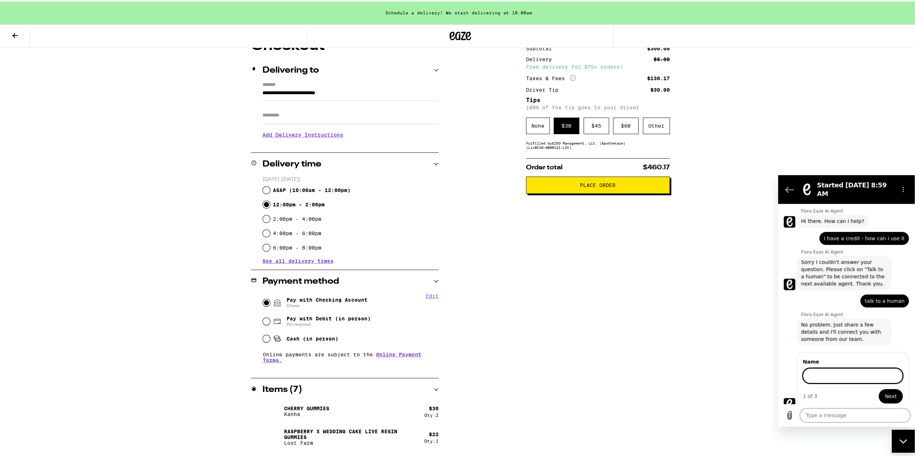
scroll to position [9, 0]
type input "[PERSON_NAME]"
click at [461, 389] on button "Next" at bounding box center [891, 396] width 24 height 14
type textarea "x"
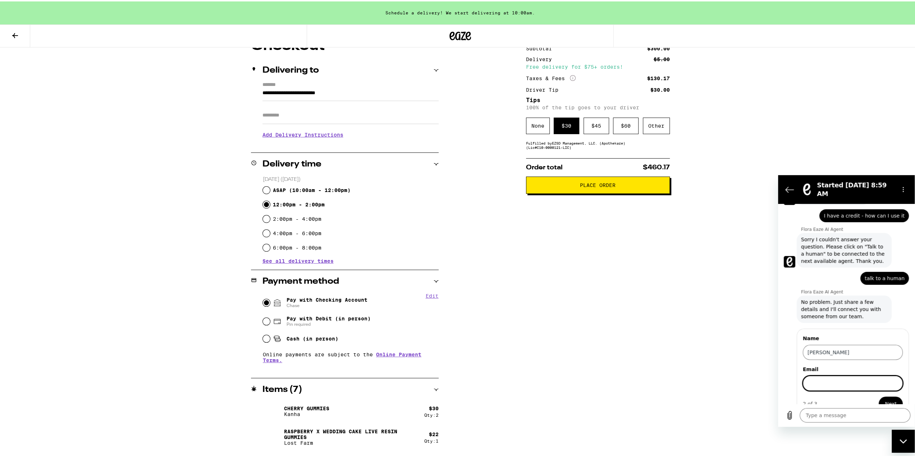
scroll to position [40, 0]
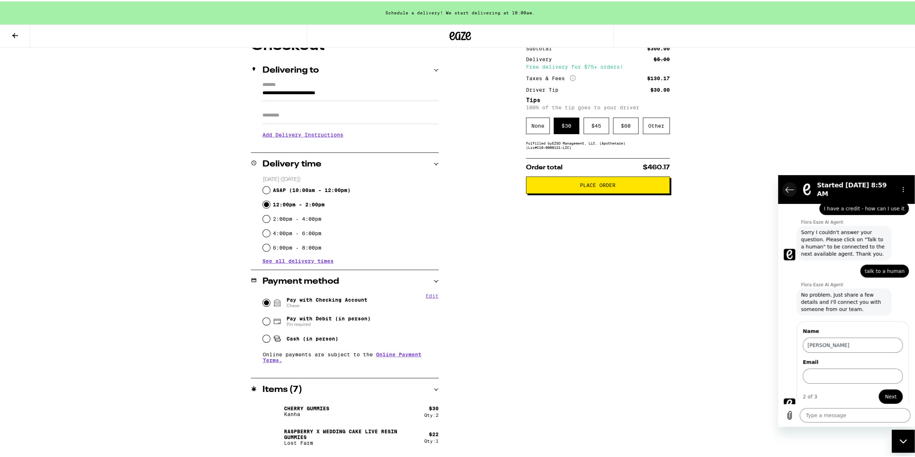
click at [461, 188] on icon "Back to the conversation list" at bounding box center [789, 189] width 9 height 9
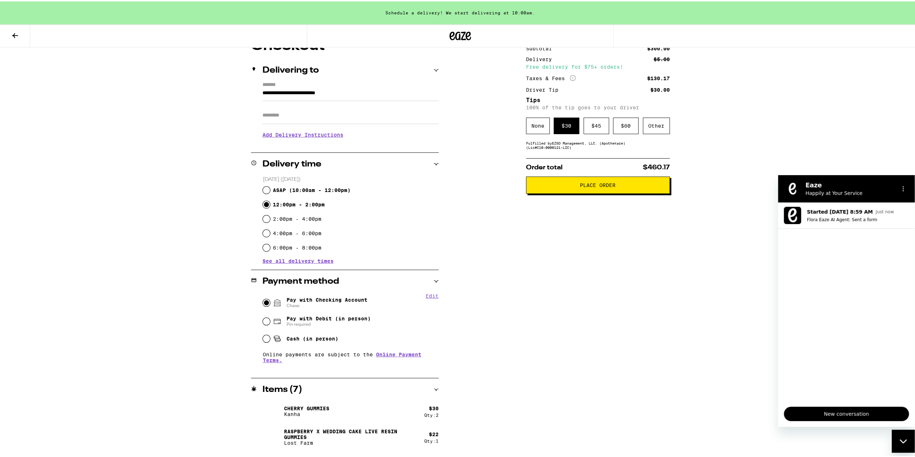
click at [461, 191] on button "Options menu" at bounding box center [903, 188] width 14 height 14
click at [461, 187] on h2 "Eaze" at bounding box center [849, 184] width 88 height 9
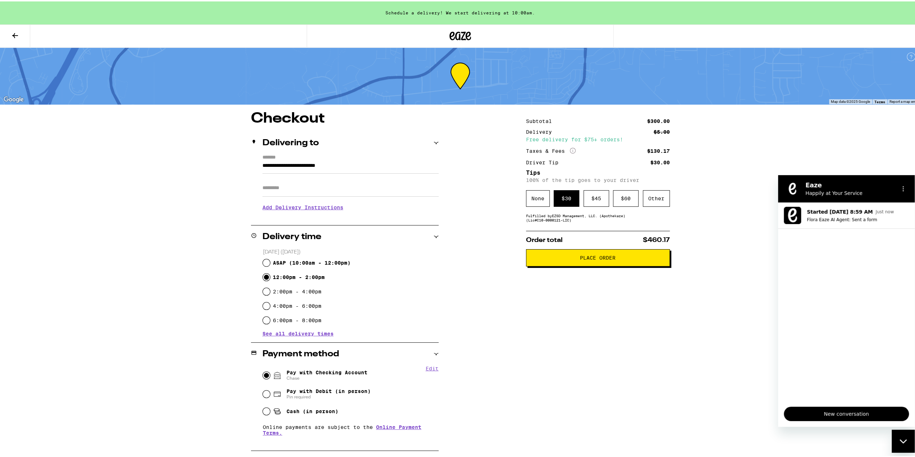
click at [457, 72] on icon at bounding box center [460, 74] width 19 height 26
click at [457, 29] on icon at bounding box center [460, 34] width 22 height 13
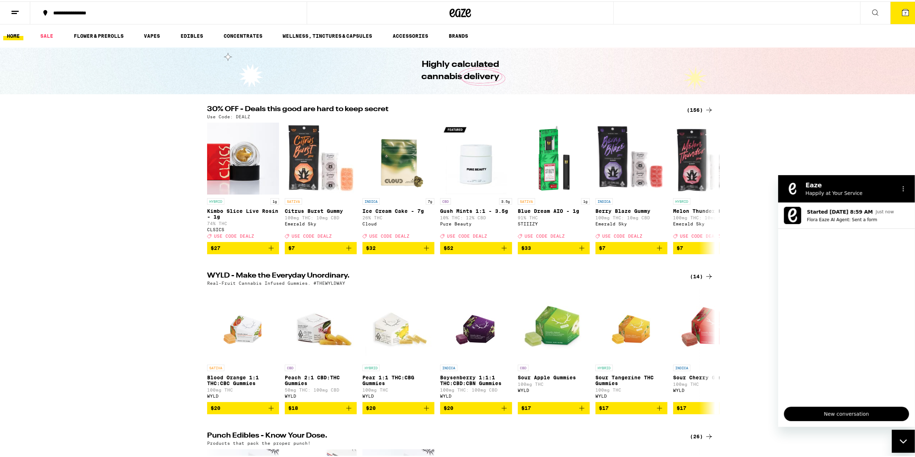
click at [461, 10] on icon at bounding box center [875, 11] width 9 height 9
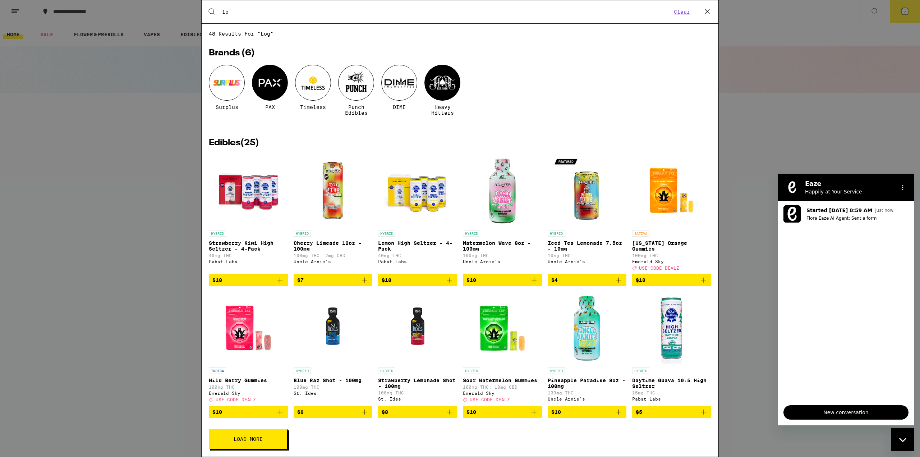
type input "l"
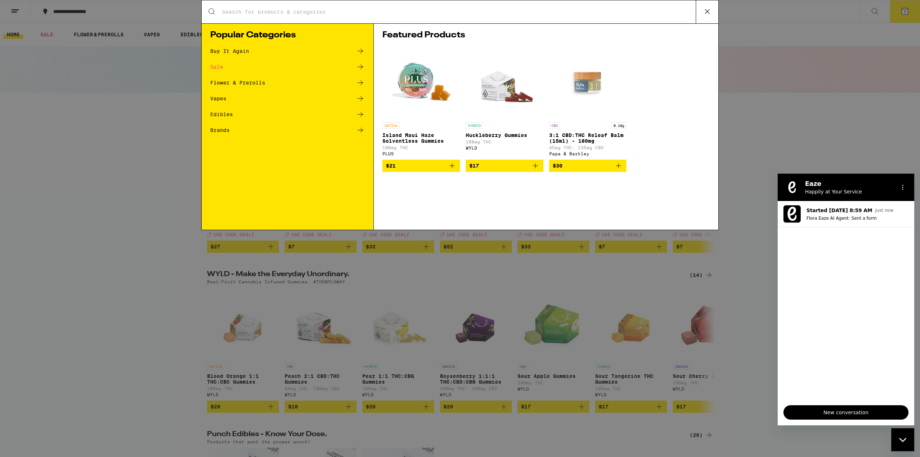
click at [461, 10] on icon at bounding box center [707, 11] width 11 height 11
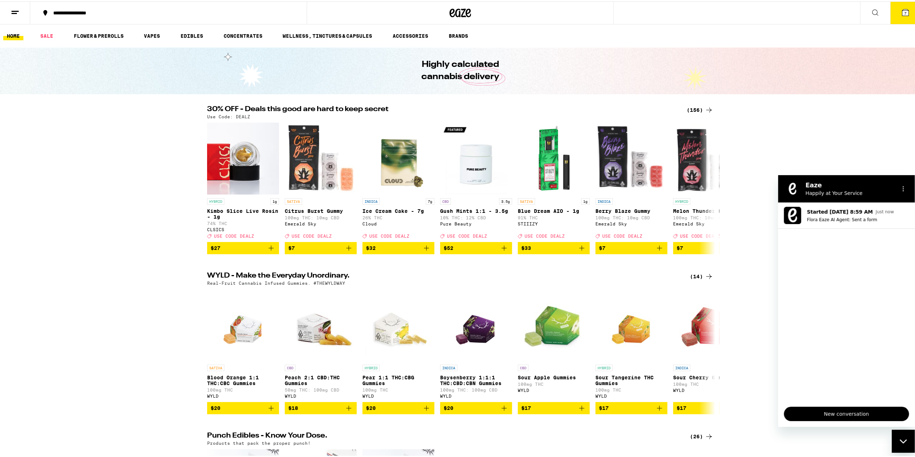
click at [9, 37] on link "HOME" at bounding box center [13, 34] width 20 height 9
click at [15, 10] on line at bounding box center [15, 10] width 7 height 0
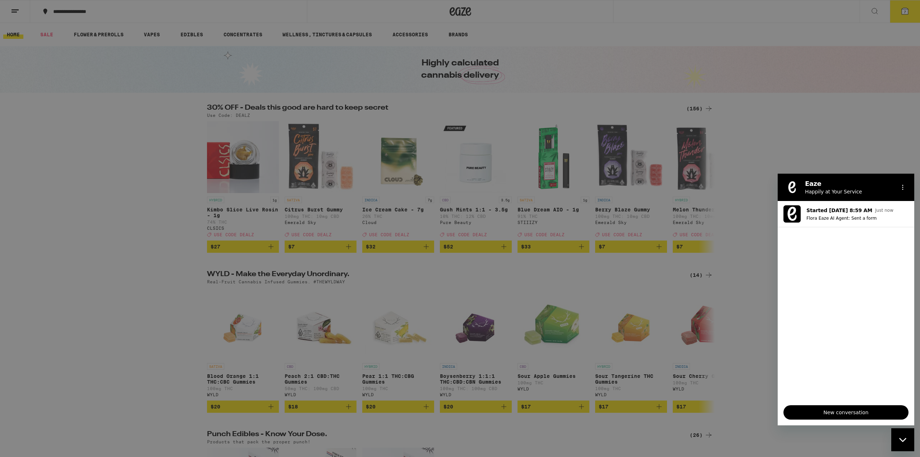
click at [69, 251] on link "Account" at bounding box center [100, 251] width 126 height 9
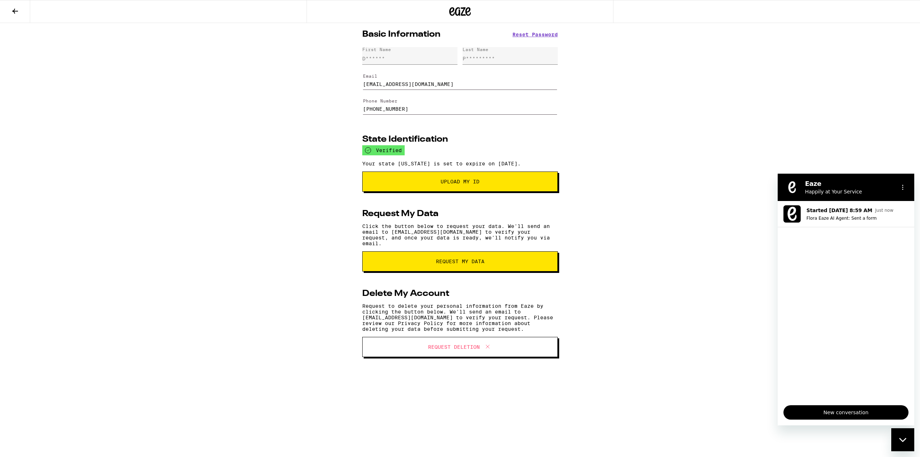
click at [461, 72] on div "Basic Information Reset Password First Name D****** Last Name P********* Email …" at bounding box center [460, 199] width 920 height 352
click at [13, 9] on icon at bounding box center [15, 11] width 9 height 9
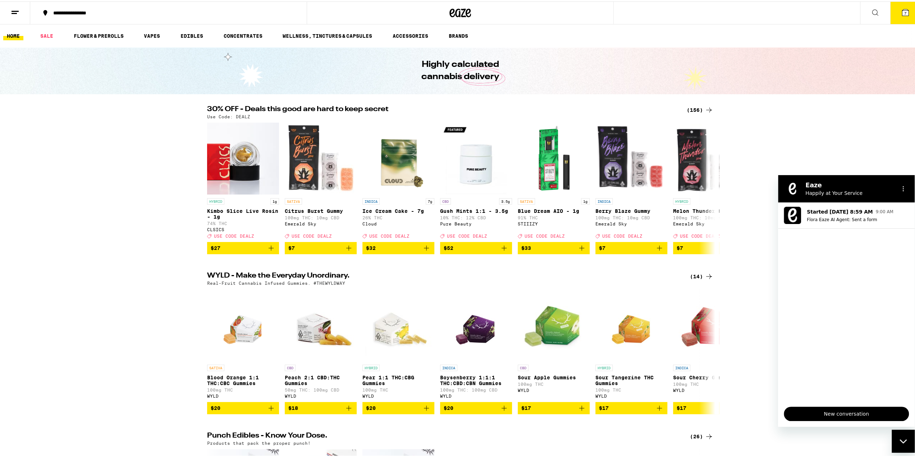
click at [461, 7] on button "7" at bounding box center [905, 11] width 30 height 22
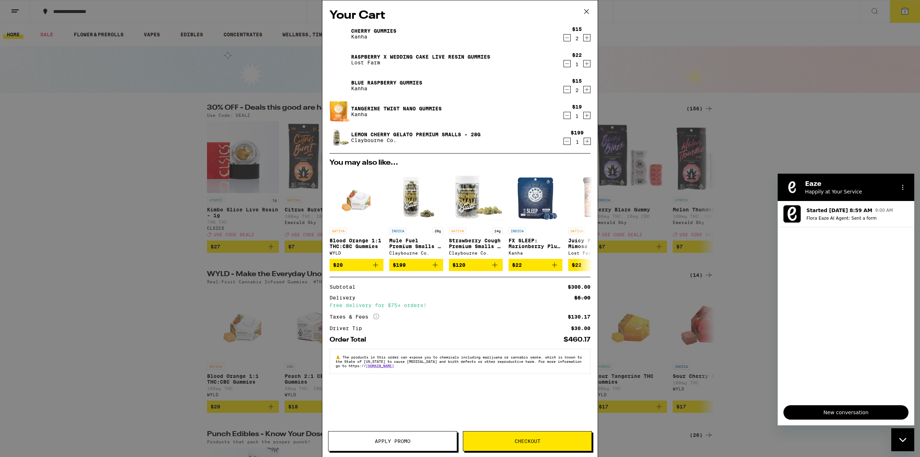
click at [461, 439] on span "Checkout" at bounding box center [528, 441] width 26 height 5
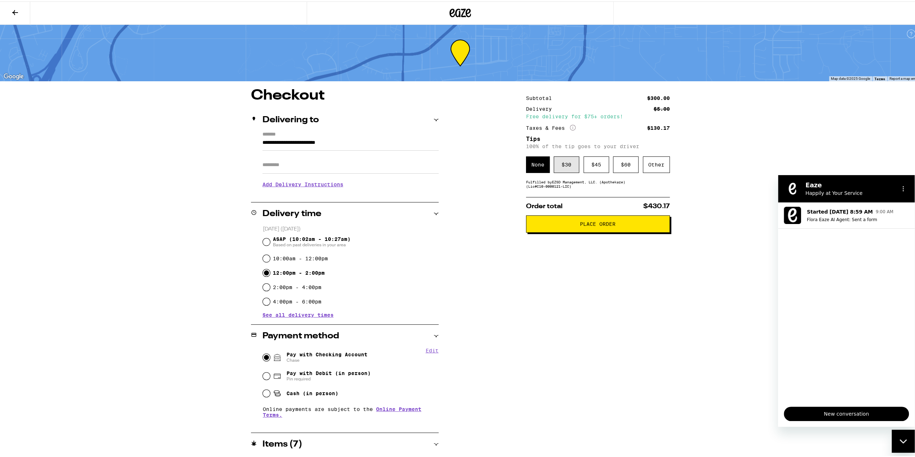
drag, startPoint x: 566, startPoint y: 170, endPoint x: 569, endPoint y: 178, distance: 8.8
click at [461, 170] on div "$ 30" at bounding box center [567, 163] width 26 height 17
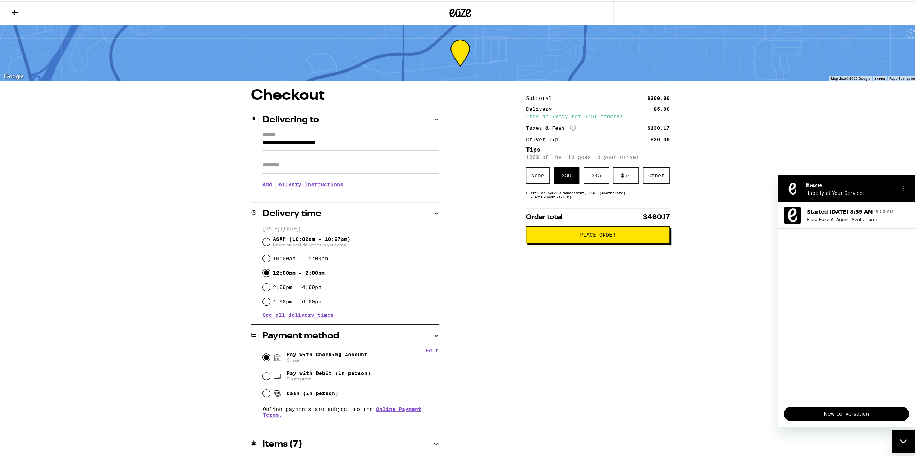
click at [461, 235] on span "Place Order" at bounding box center [598, 233] width 36 height 5
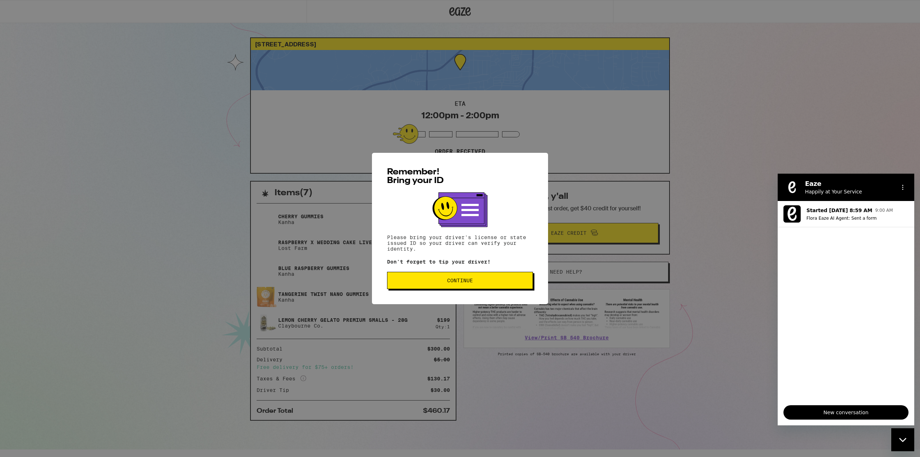
click at [461, 281] on span "Continue" at bounding box center [460, 280] width 134 height 5
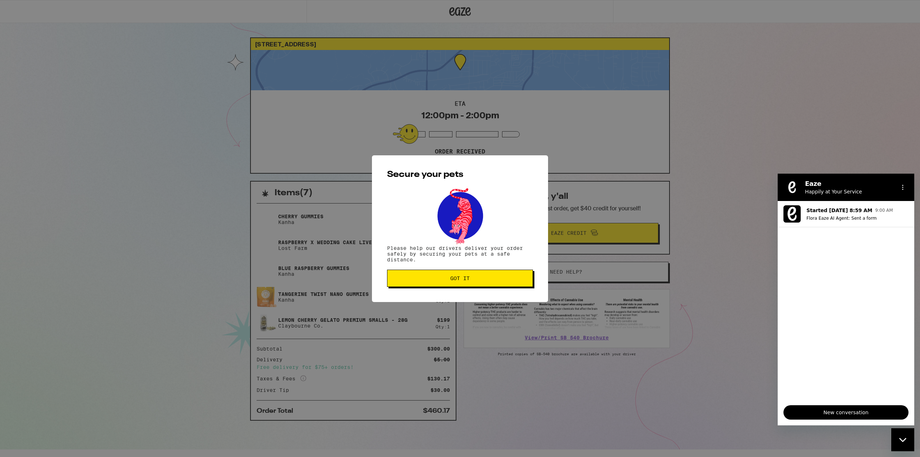
click at [461, 279] on span "Got it" at bounding box center [460, 278] width 134 height 5
